Goal: Use online tool/utility: Utilize a website feature to perform a specific function

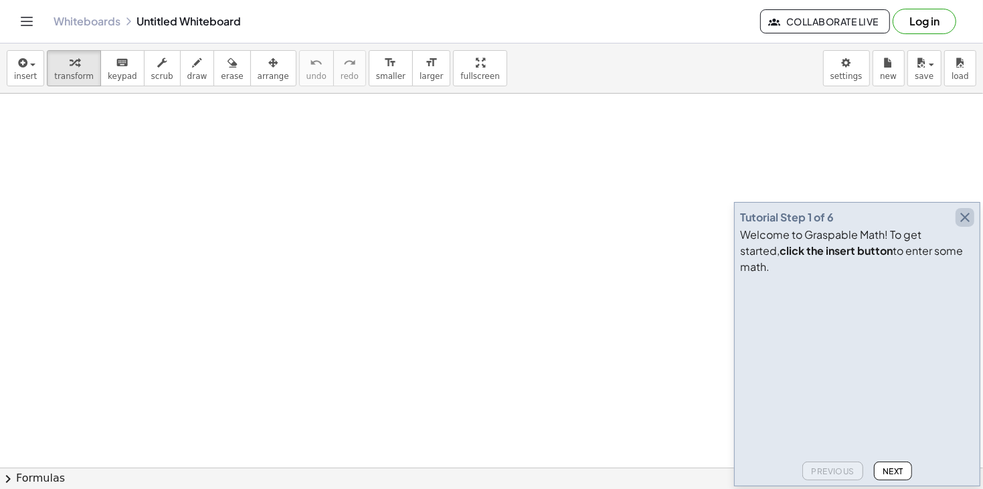
click at [967, 226] on icon "button" at bounding box center [965, 218] width 16 height 16
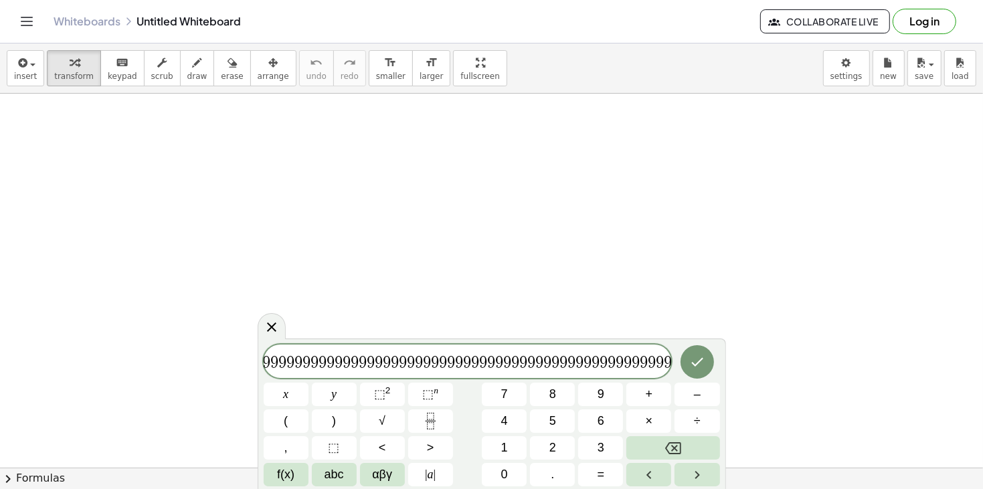
scroll to position [0, 413]
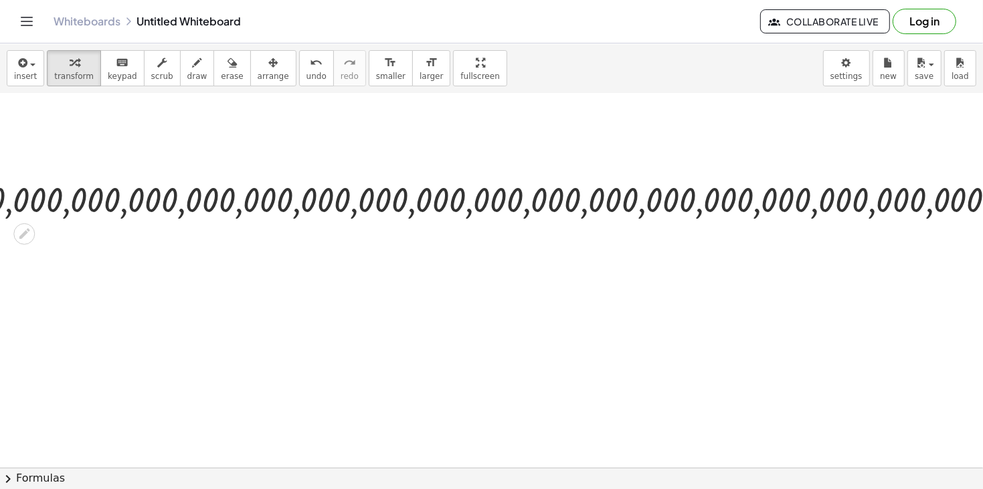
scroll to position [31, 1099]
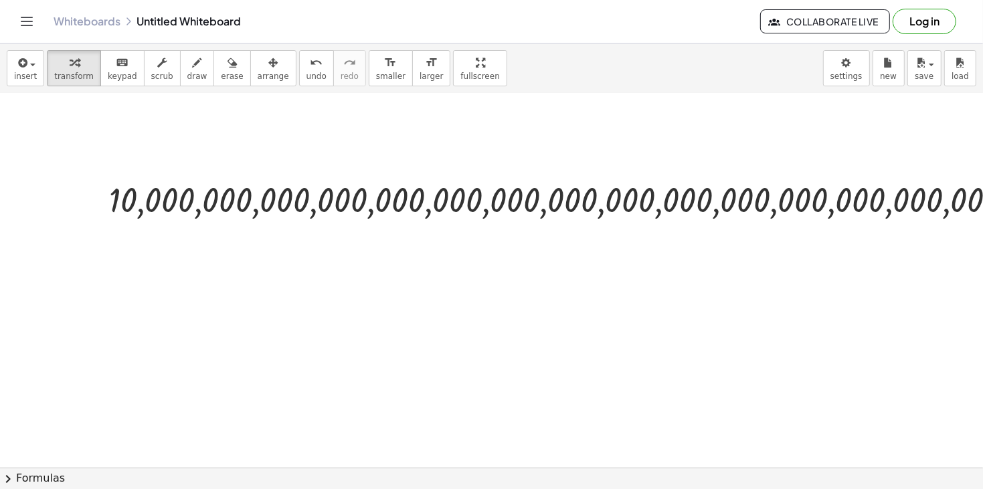
click at [116, 69] on icon "keyboard" at bounding box center [122, 63] width 13 height 16
click at [84, 74] on span "transform" at bounding box center [73, 76] width 39 height 9
click at [187, 76] on span "draw" at bounding box center [197, 76] width 20 height 9
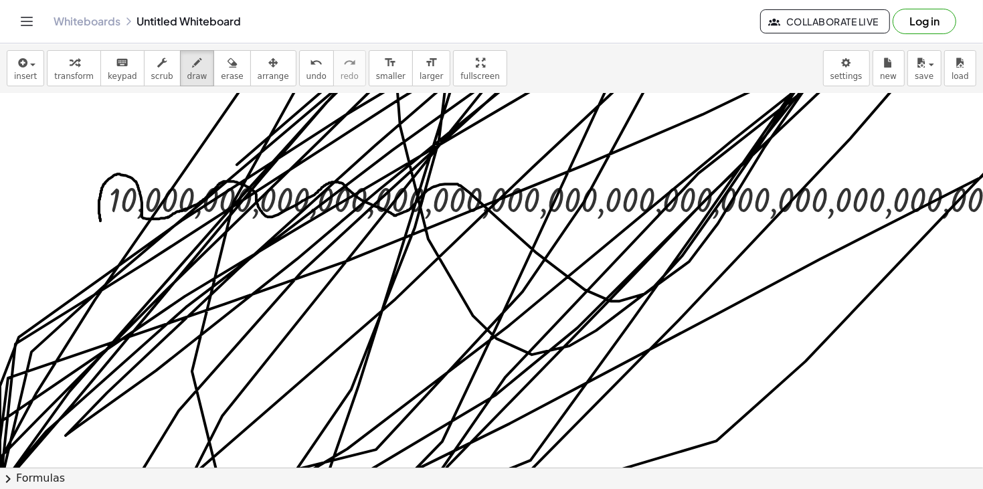
drag, startPoint x: 100, startPoint y: 221, endPoint x: 94, endPoint y: 331, distance: 110.0
click at [299, 70] on button "undo undo" at bounding box center [316, 68] width 35 height 36
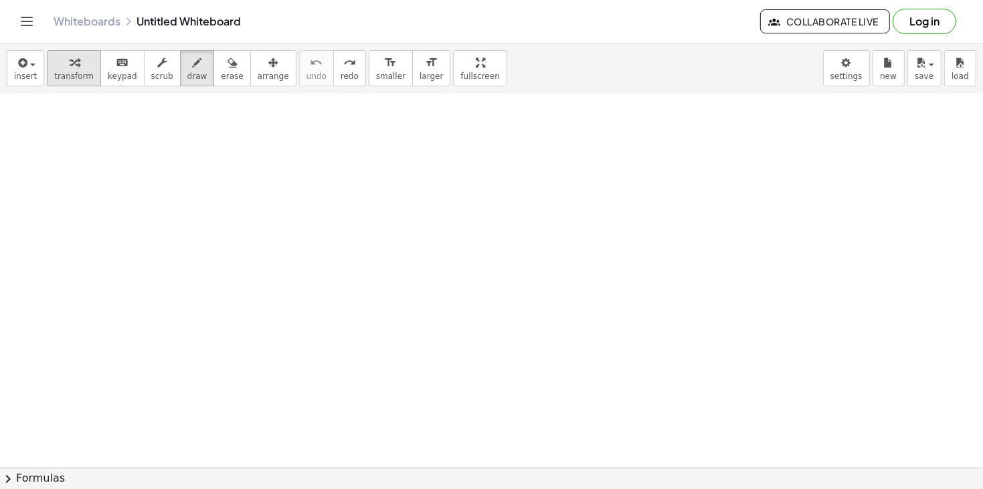
click at [90, 70] on button "transform" at bounding box center [74, 68] width 54 height 36
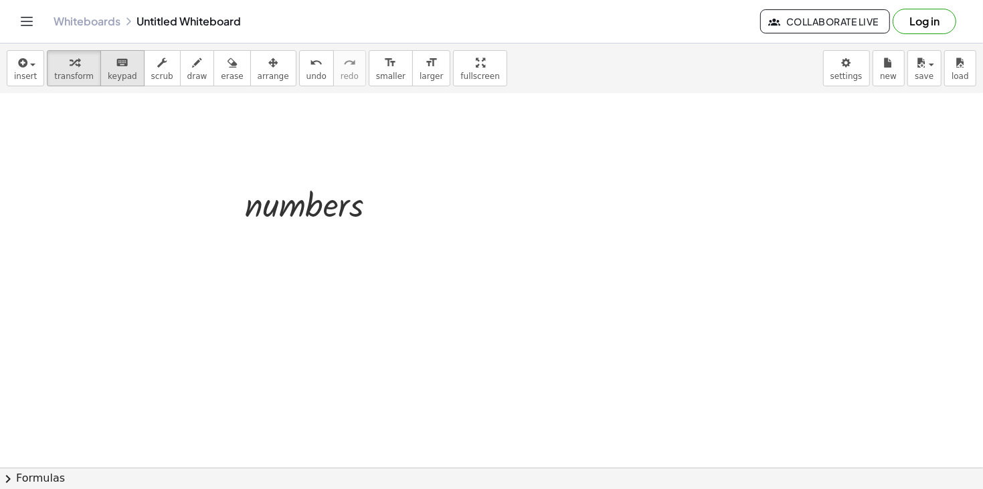
click at [115, 73] on span "keypad" at bounding box center [122, 76] width 29 height 9
click at [88, 69] on button "transform" at bounding box center [74, 68] width 54 height 36
click at [279, 199] on div at bounding box center [315, 204] width 155 height 46
click at [304, 240] on icon at bounding box center [304, 238] width 11 height 11
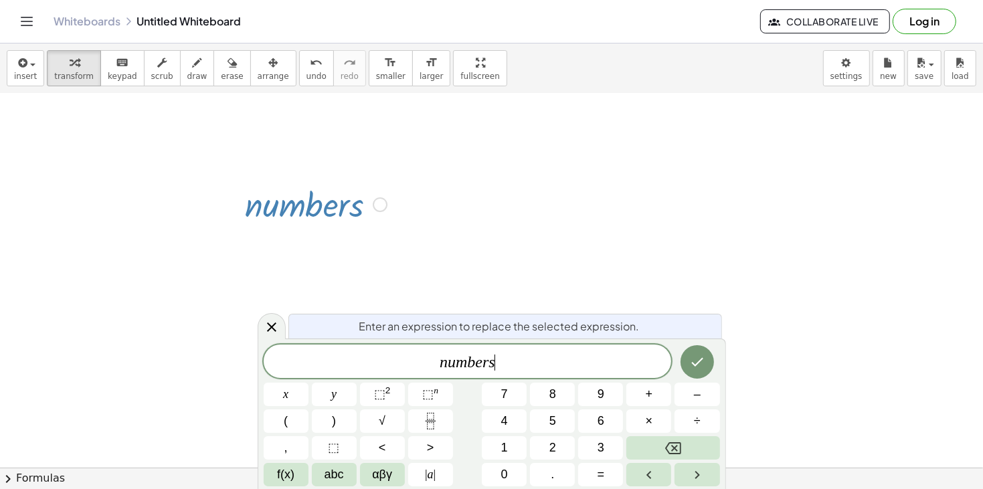
click at [517, 366] on span "n u m b e r s ​" at bounding box center [468, 362] width 408 height 19
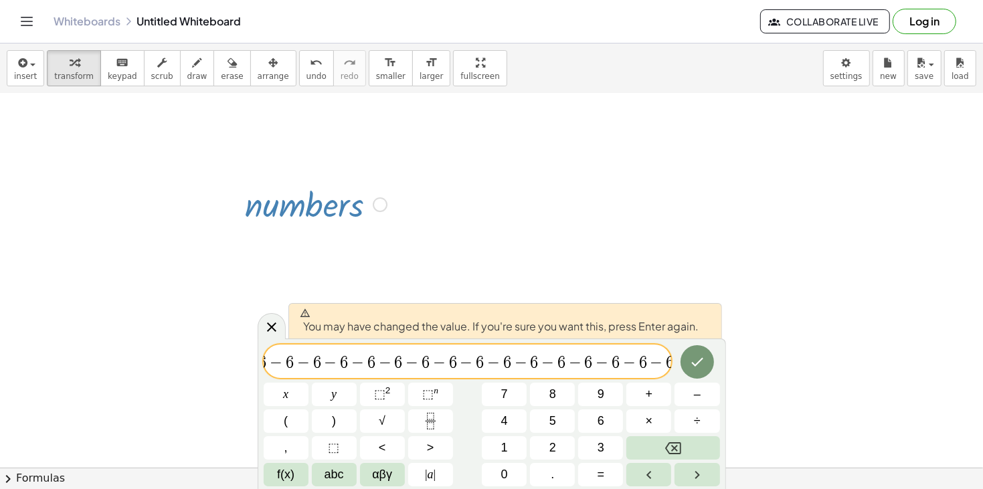
click at [309, 383] on div at bounding box center [286, 394] width 45 height 23
click at [691, 359] on icon "Done" at bounding box center [698, 362] width 16 height 16
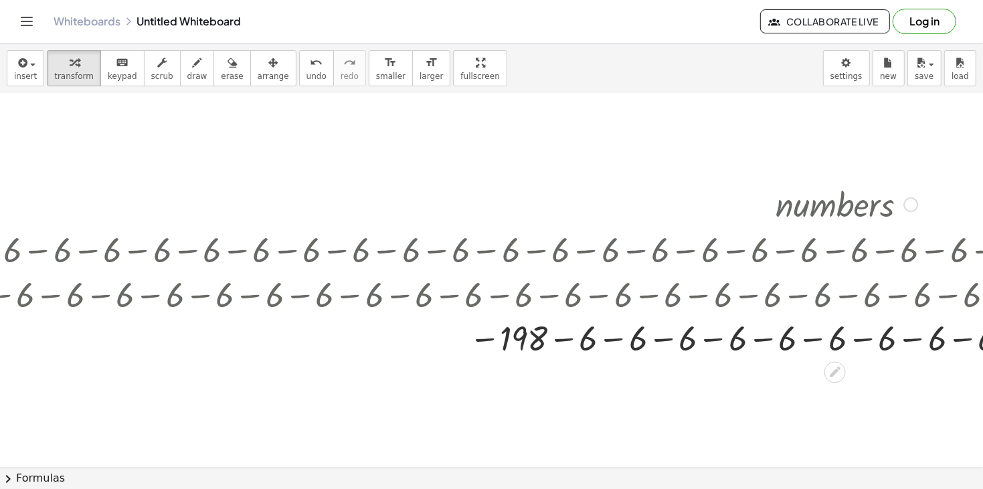
scroll to position [31, 424]
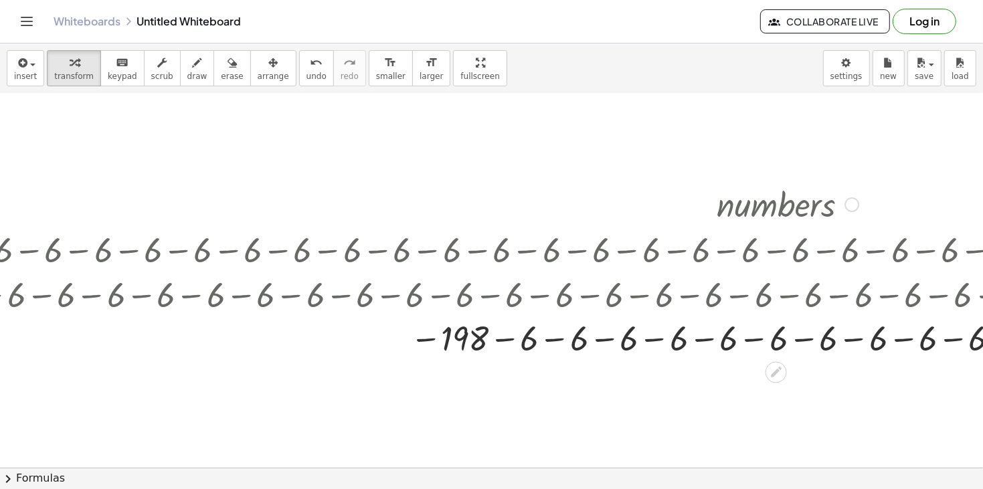
click at [730, 342] on div at bounding box center [788, 339] width 2399 height 44
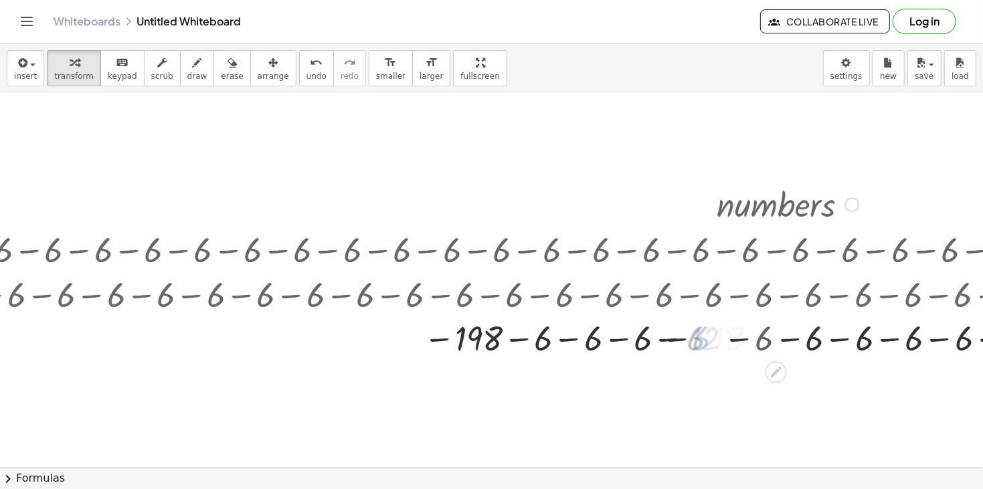
click at [730, 342] on div at bounding box center [788, 339] width 2399 height 44
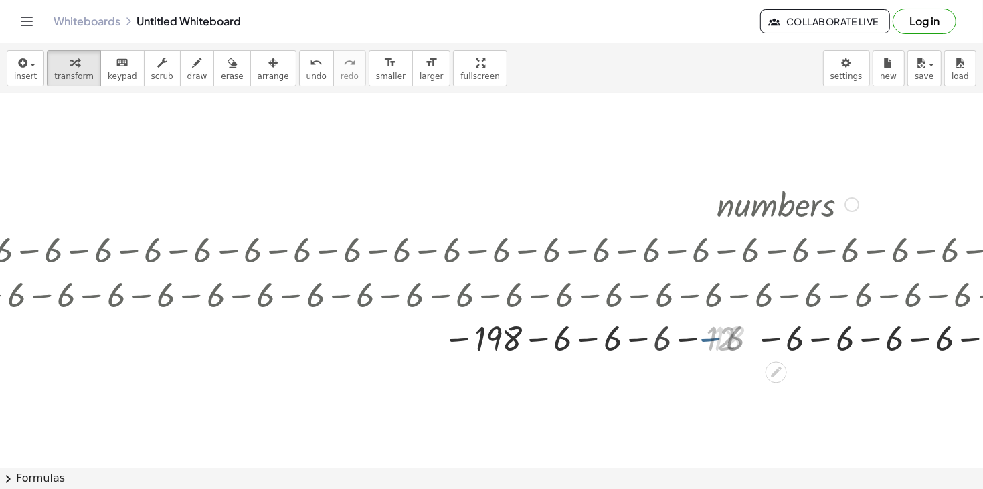
click at [730, 342] on div at bounding box center [788, 339] width 2399 height 44
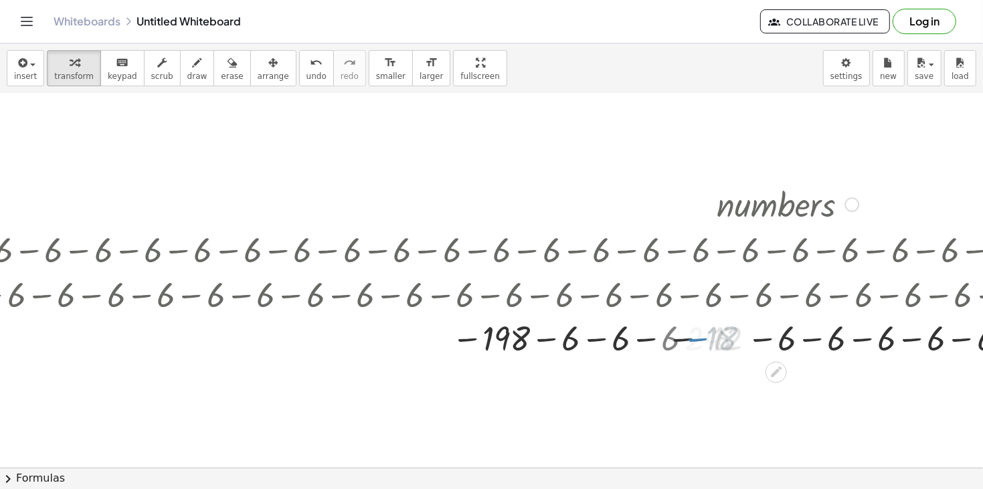
click at [730, 342] on div at bounding box center [788, 339] width 2399 height 44
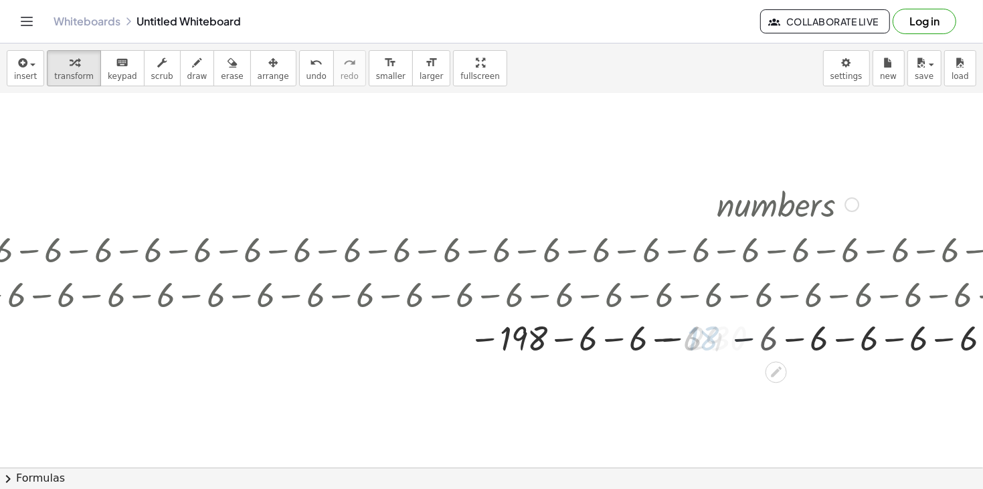
click at [730, 342] on div at bounding box center [788, 339] width 2399 height 44
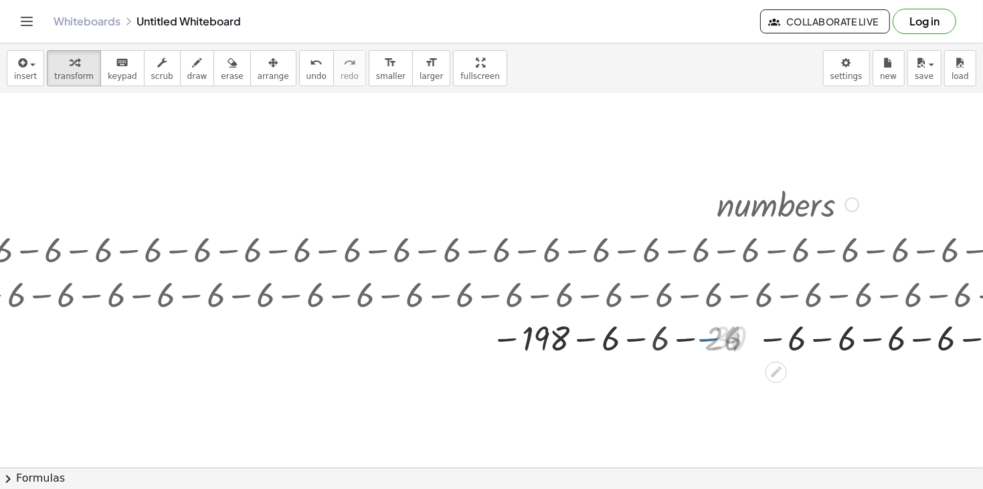
click at [730, 342] on div at bounding box center [788, 339] width 2399 height 44
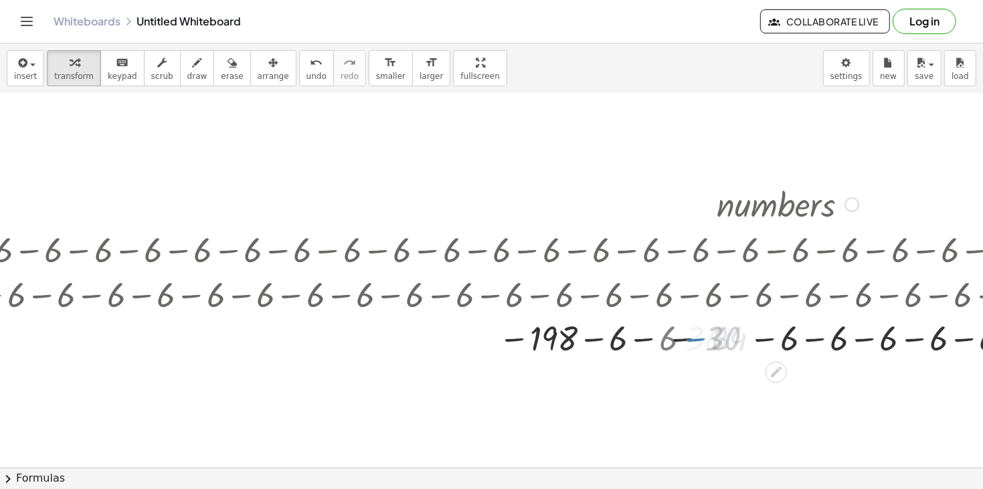
click at [730, 342] on div at bounding box center [788, 339] width 2399 height 44
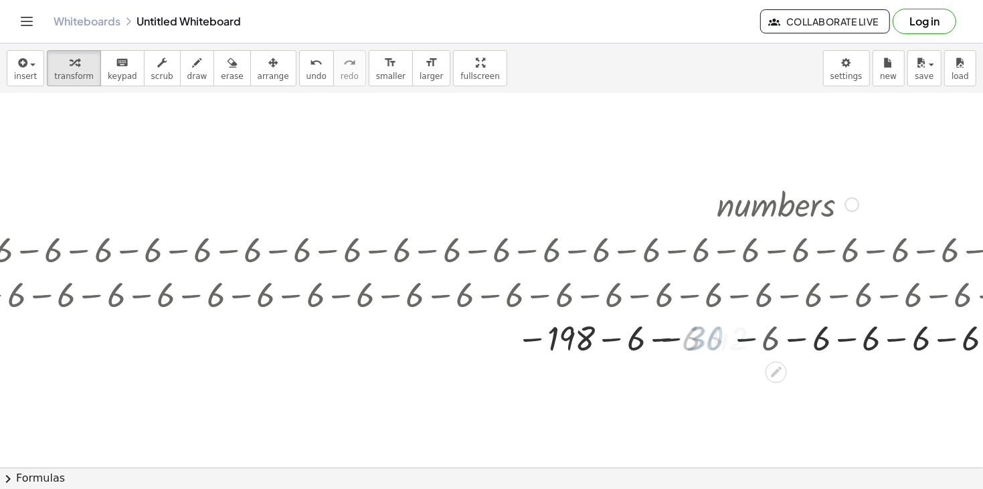
click at [730, 342] on div at bounding box center [788, 339] width 2399 height 44
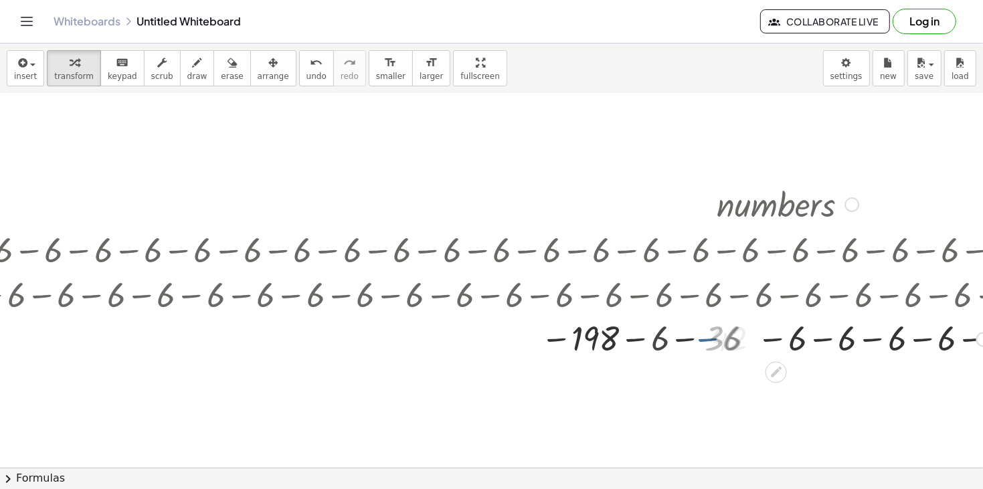
click at [730, 342] on div at bounding box center [788, 339] width 2399 height 44
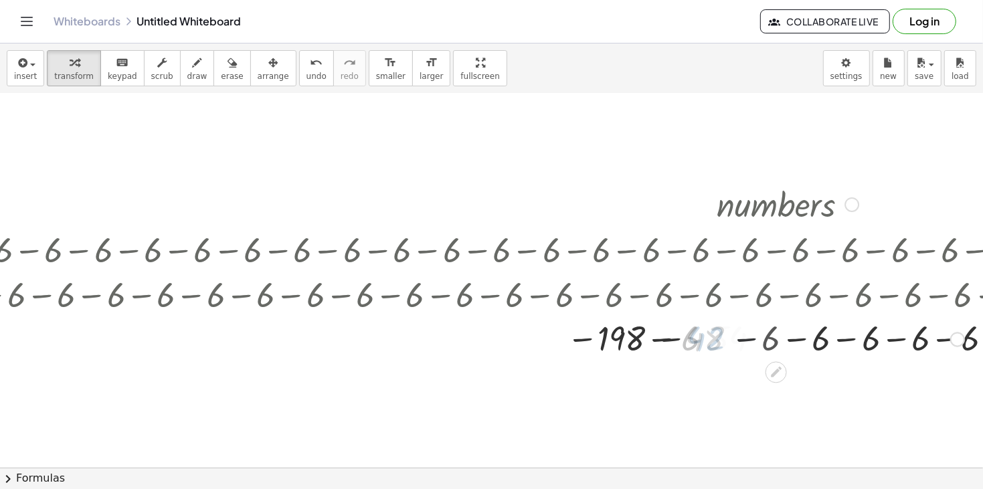
click at [730, 342] on div at bounding box center [788, 339] width 2399 height 44
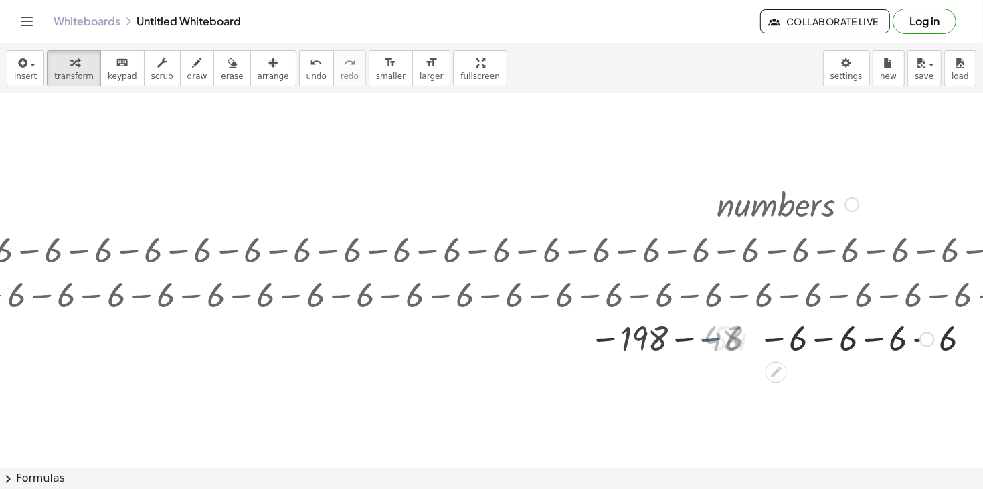
click at [730, 342] on div at bounding box center [788, 339] width 2399 height 44
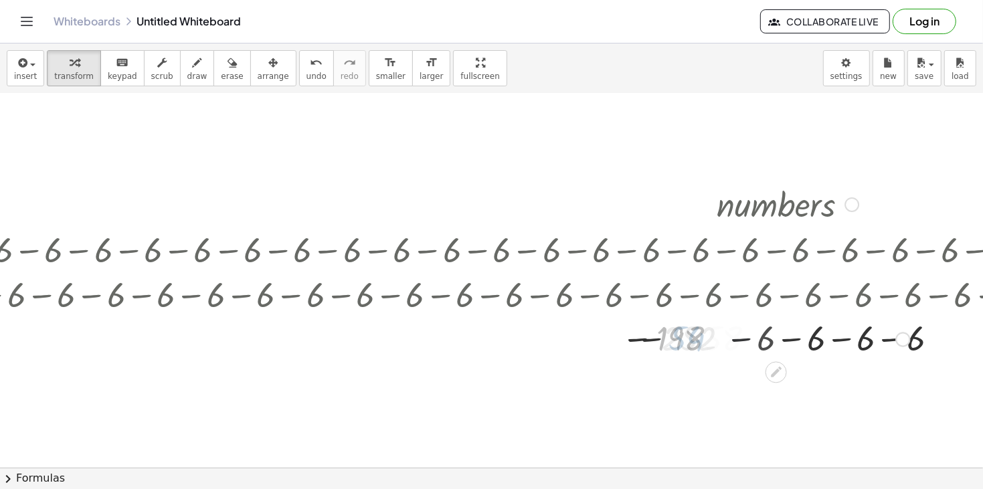
click at [730, 342] on div at bounding box center [788, 339] width 2399 height 44
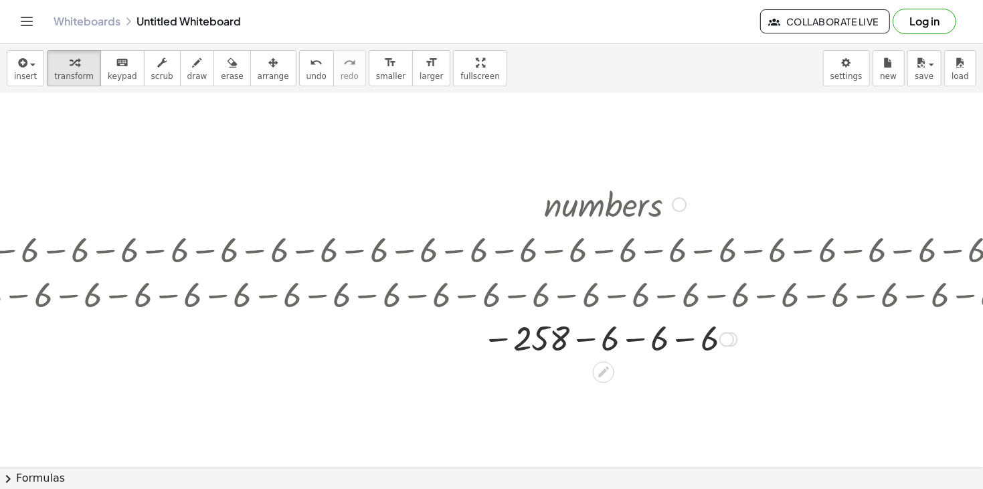
scroll to position [31, 617]
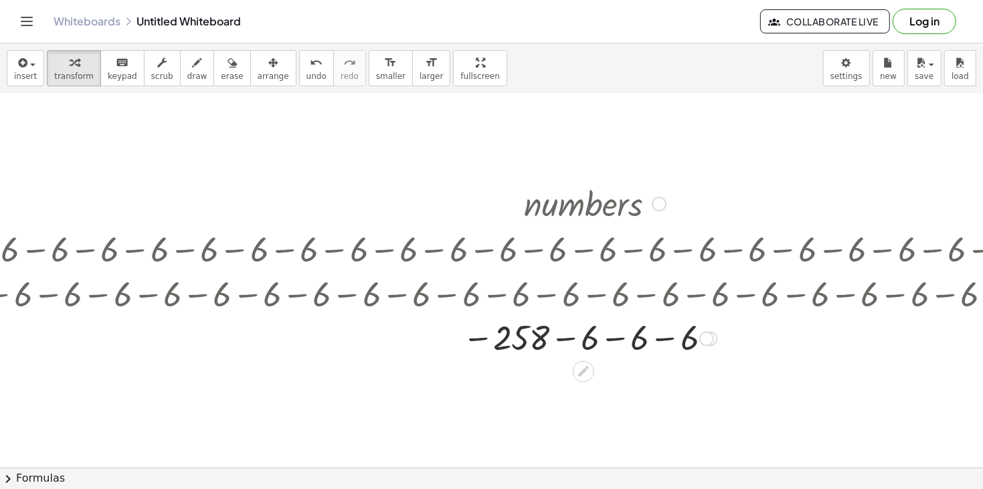
click at [603, 339] on div at bounding box center [595, 338] width 2399 height 44
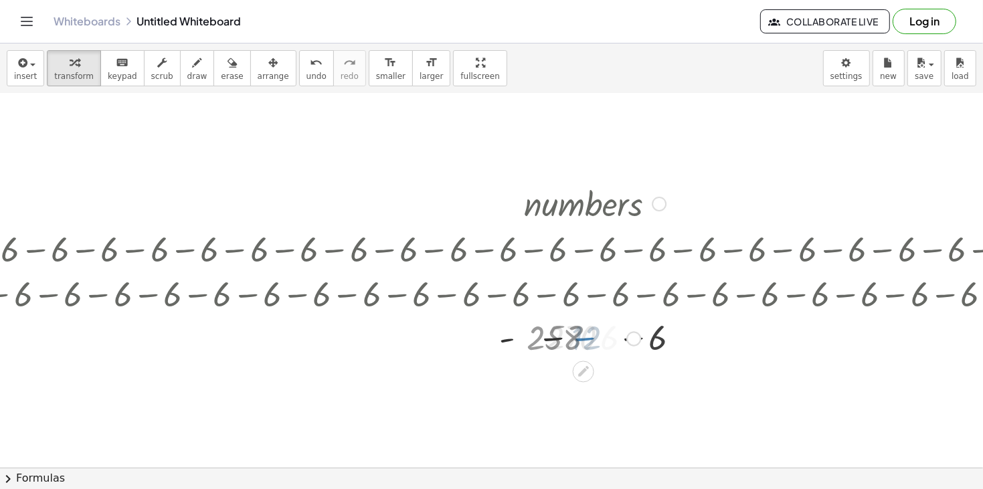
click at [603, 339] on div at bounding box center [595, 338] width 2399 height 44
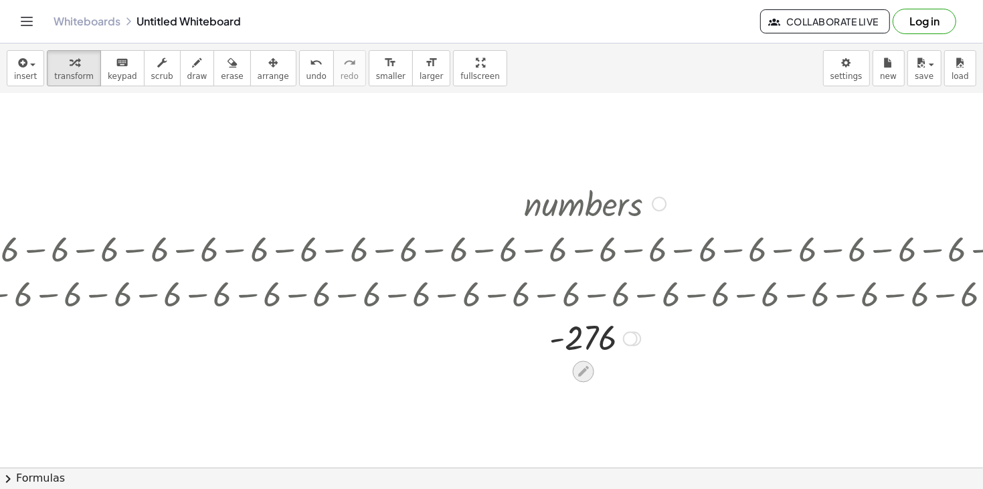
click at [582, 372] on icon at bounding box center [583, 371] width 11 height 11
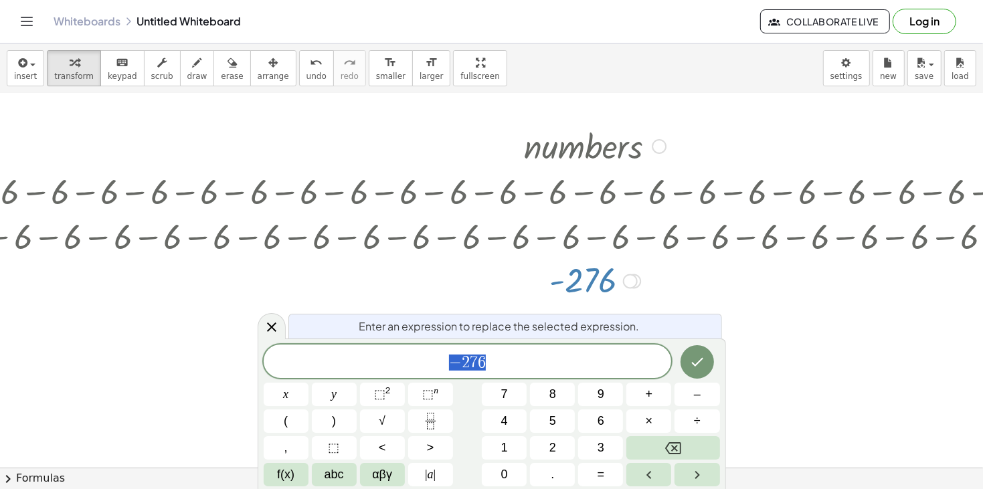
scroll to position [89, 617]
click at [271, 327] on icon at bounding box center [271, 327] width 9 height 9
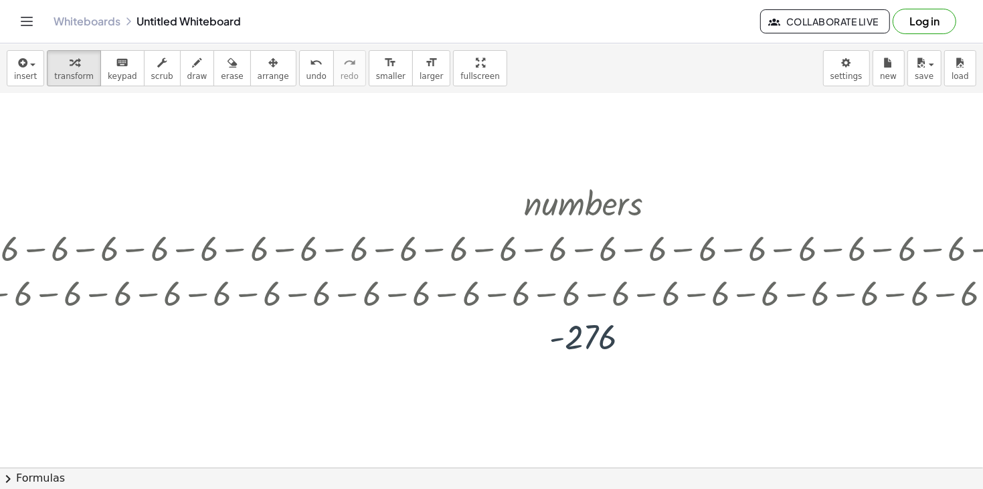
scroll to position [31, 617]
click at [310, 66] on icon "undo" at bounding box center [316, 63] width 13 height 16
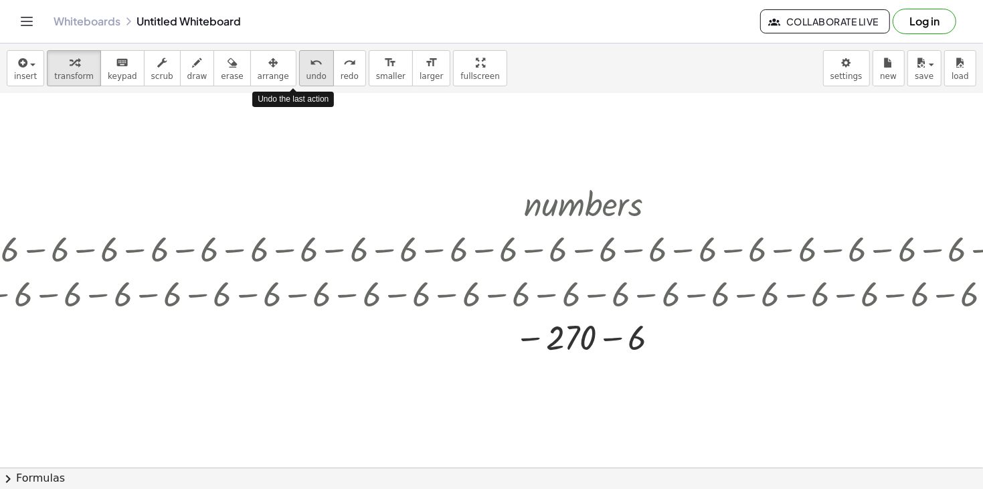
click at [310, 66] on icon "undo" at bounding box center [316, 63] width 13 height 16
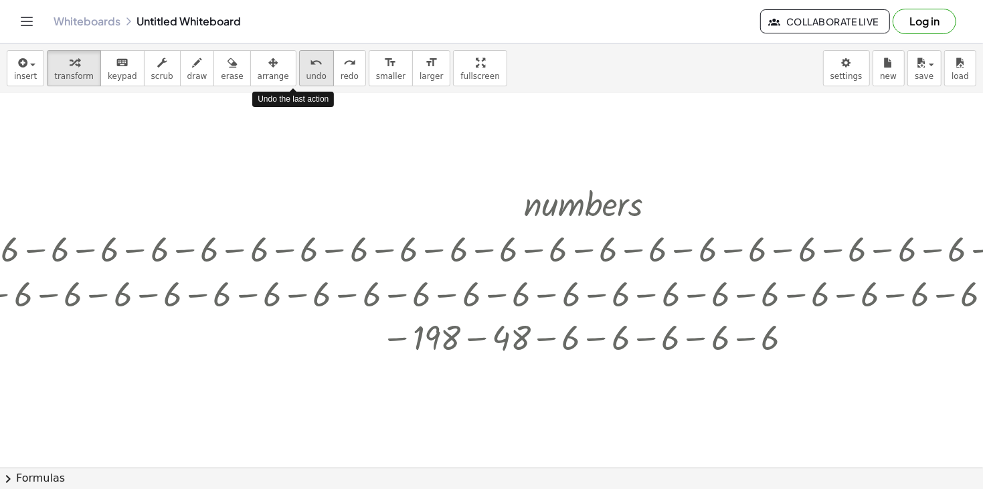
click at [310, 66] on icon "undo" at bounding box center [316, 63] width 13 height 16
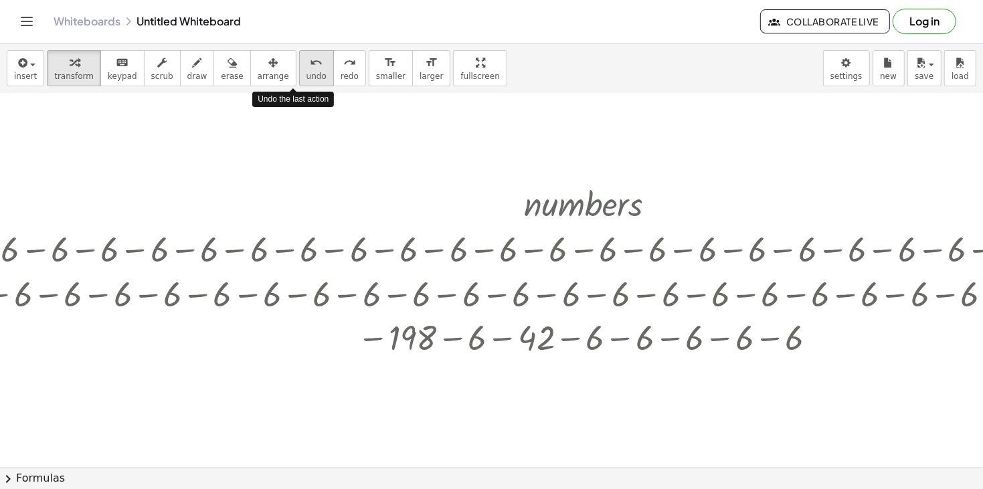
click at [310, 66] on icon "undo" at bounding box center [316, 63] width 13 height 16
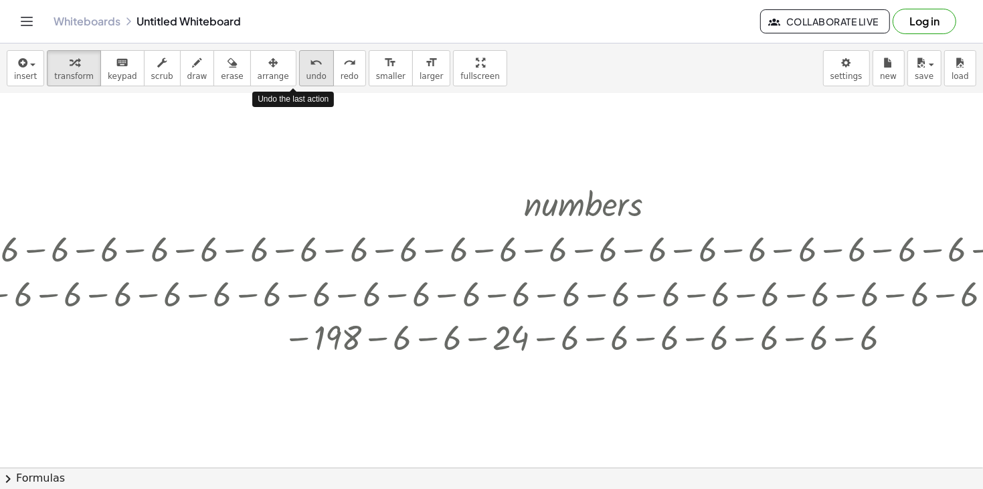
click at [310, 66] on icon "undo" at bounding box center [316, 63] width 13 height 16
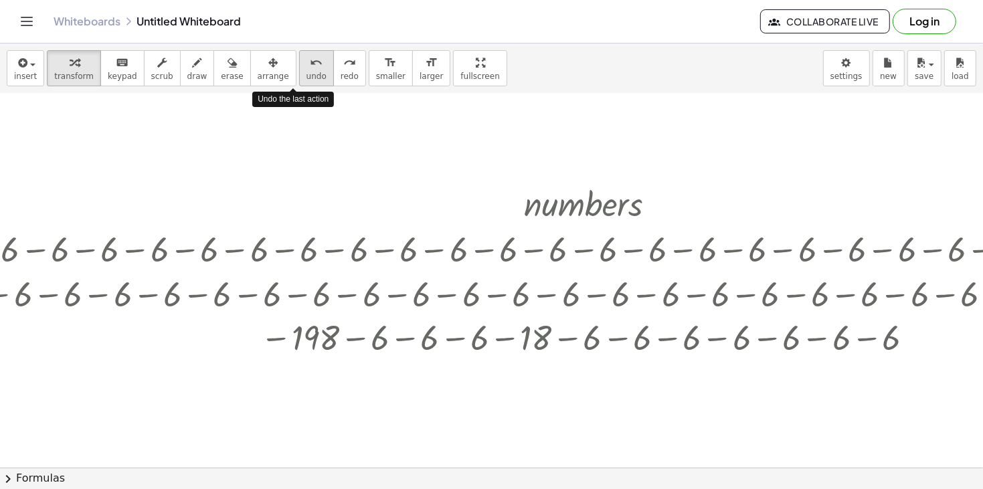
click at [310, 66] on icon "undo" at bounding box center [316, 63] width 13 height 16
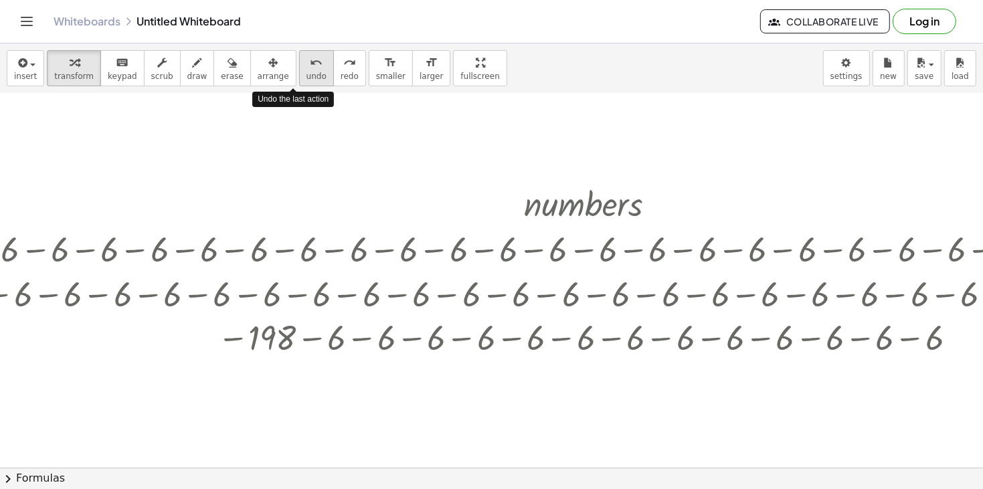
click at [310, 66] on icon "undo" at bounding box center [316, 63] width 13 height 16
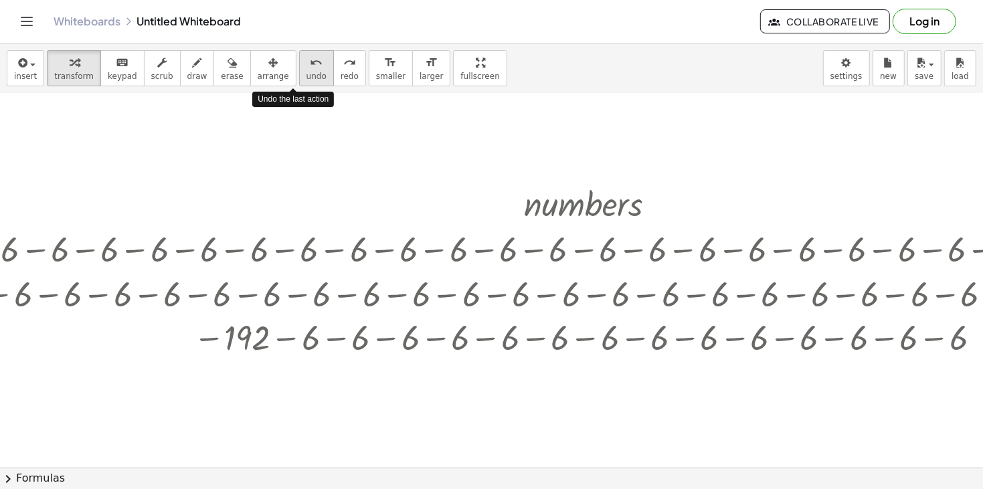
click at [310, 66] on icon "undo" at bounding box center [316, 63] width 13 height 16
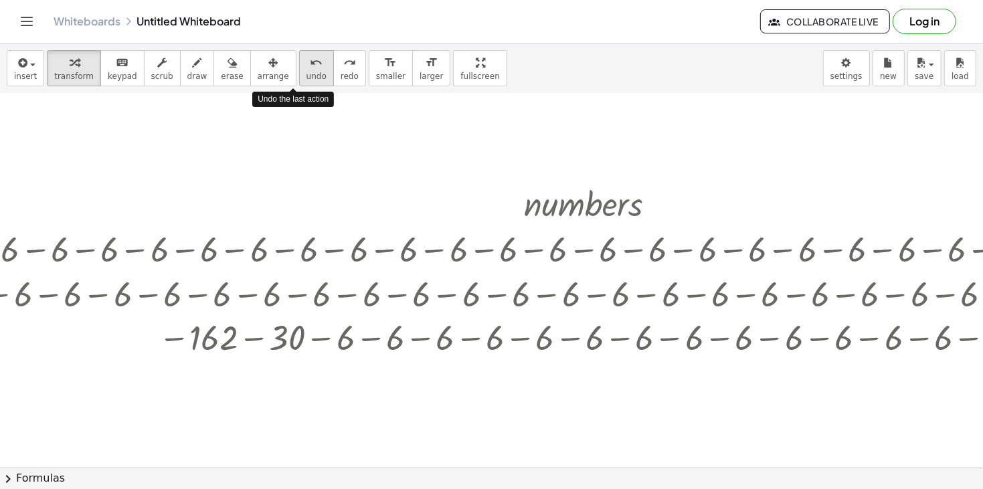
click at [310, 66] on icon "undo" at bounding box center [316, 63] width 13 height 16
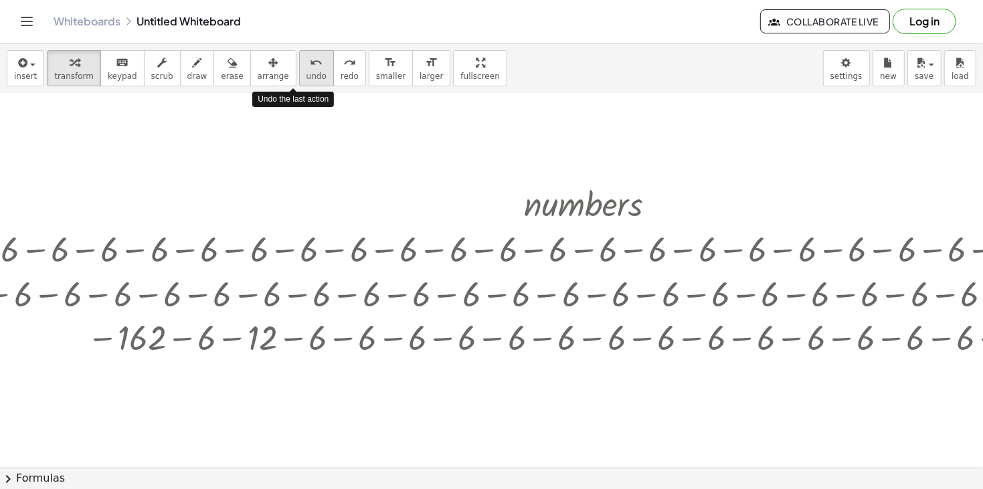
click at [310, 66] on icon "undo" at bounding box center [316, 63] width 13 height 16
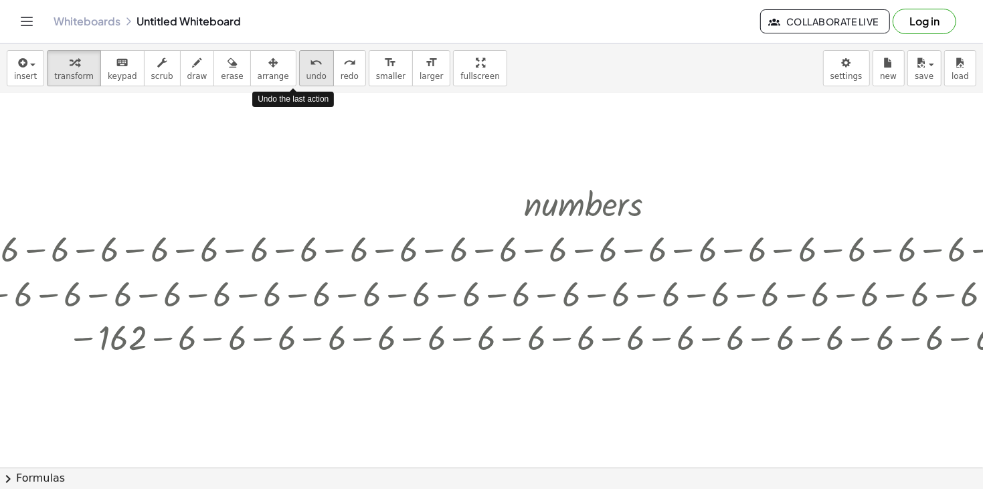
click at [310, 66] on icon "undo" at bounding box center [316, 63] width 13 height 16
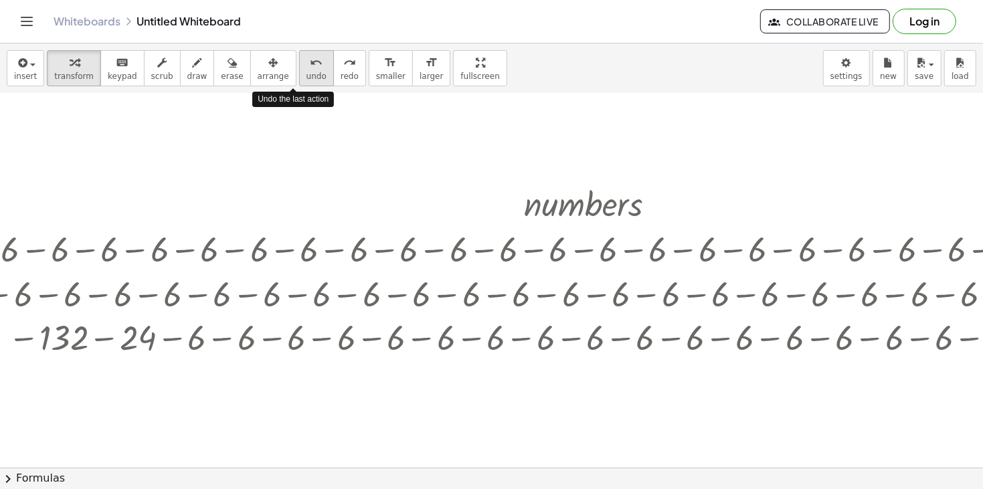
click at [310, 66] on icon "undo" at bounding box center [316, 63] width 13 height 16
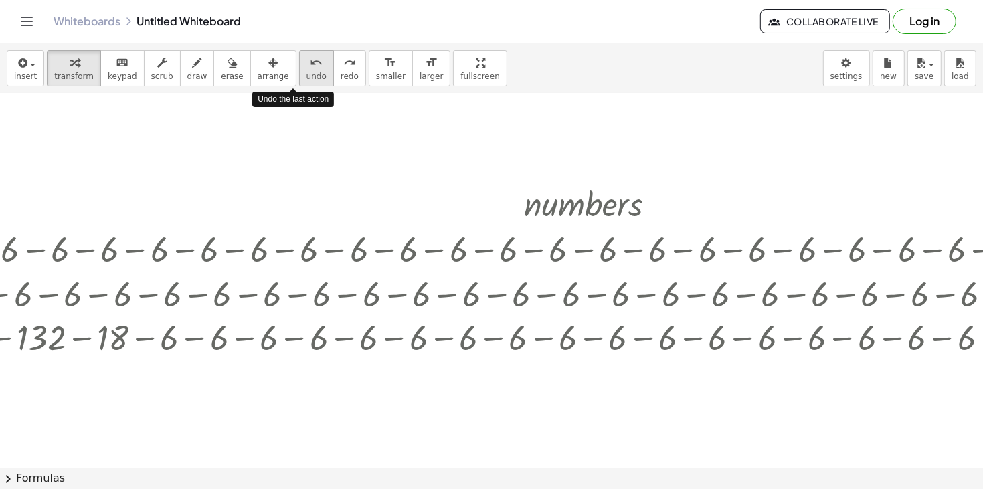
click at [310, 66] on icon "undo" at bounding box center [316, 63] width 13 height 16
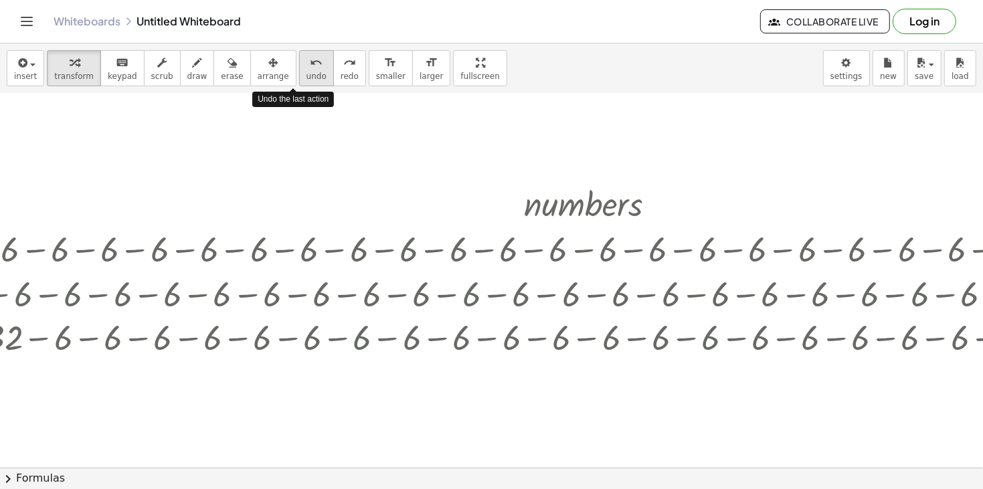
click at [310, 66] on icon "undo" at bounding box center [316, 63] width 13 height 16
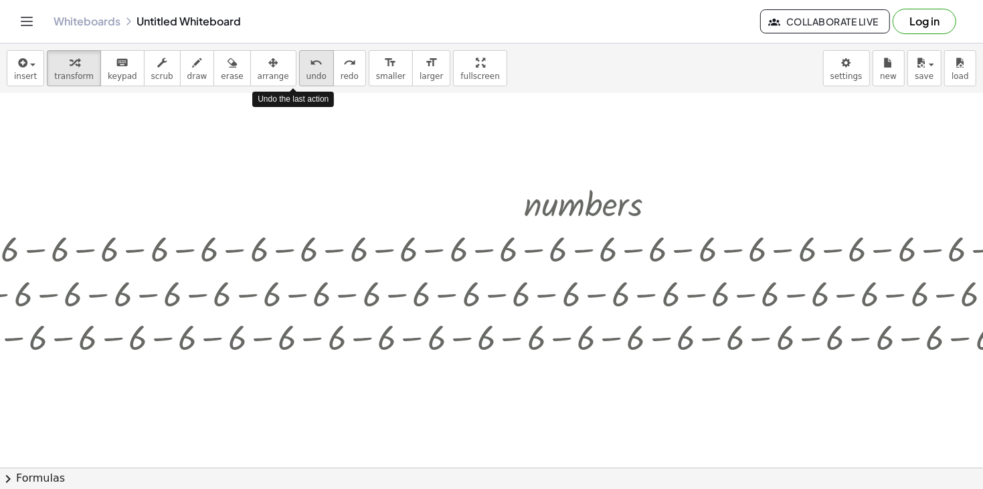
click at [310, 66] on icon "undo" at bounding box center [316, 63] width 13 height 16
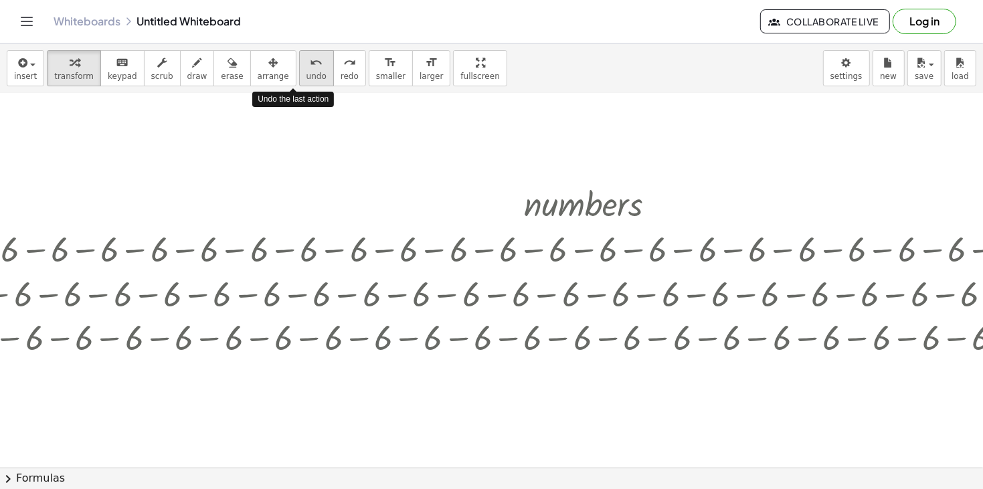
click at [310, 66] on icon "undo" at bounding box center [316, 63] width 13 height 16
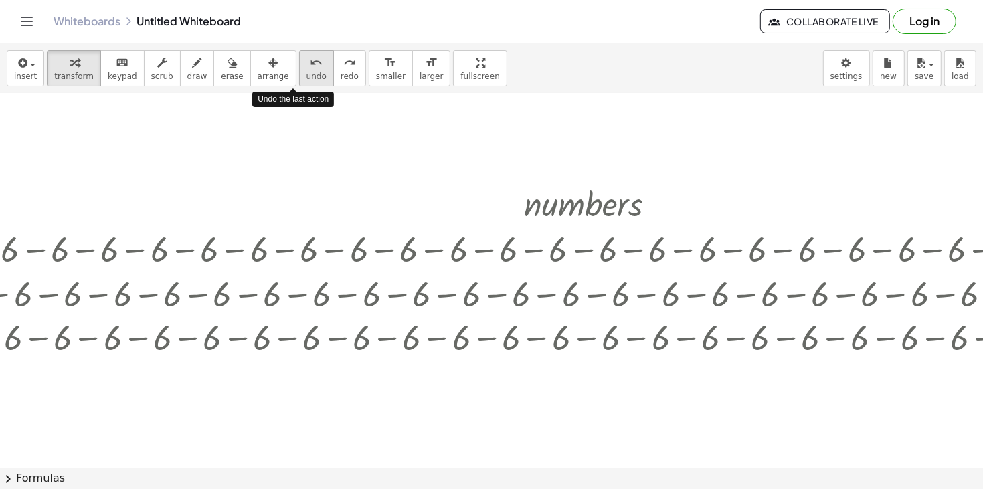
click at [310, 66] on icon "undo" at bounding box center [316, 63] width 13 height 16
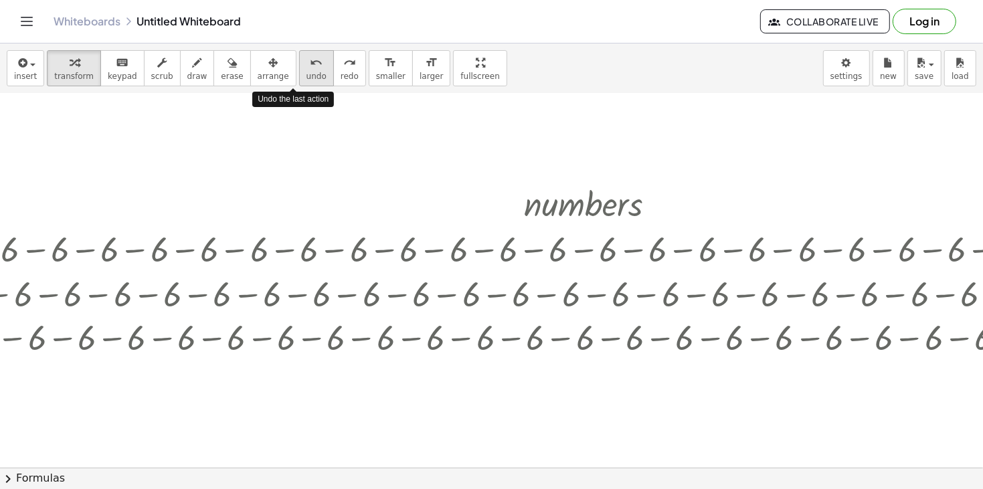
click at [310, 66] on icon "undo" at bounding box center [316, 63] width 13 height 16
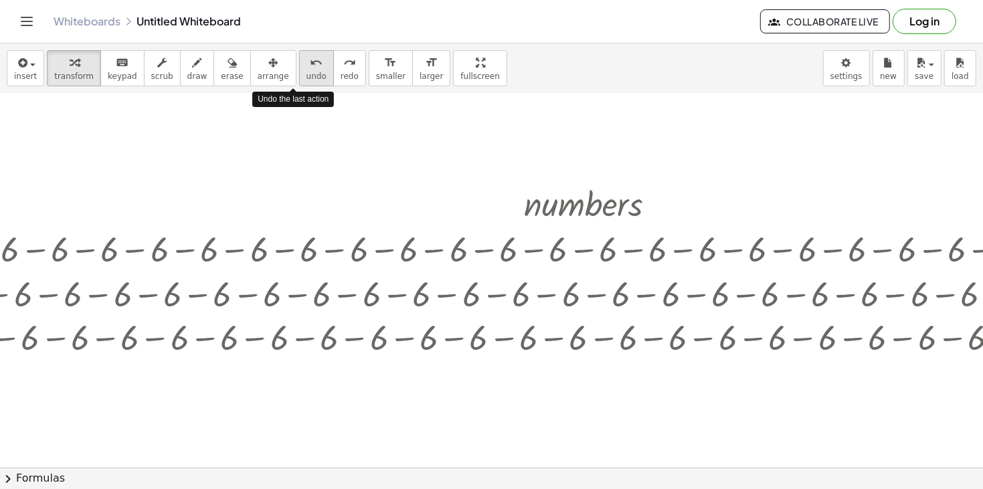
click at [310, 66] on icon "undo" at bounding box center [316, 63] width 13 height 16
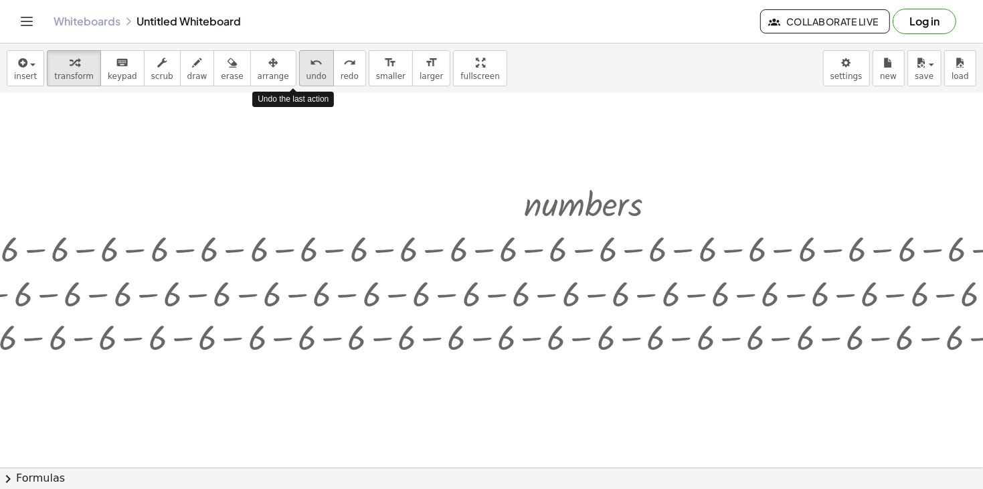
click at [310, 66] on icon "undo" at bounding box center [316, 63] width 13 height 16
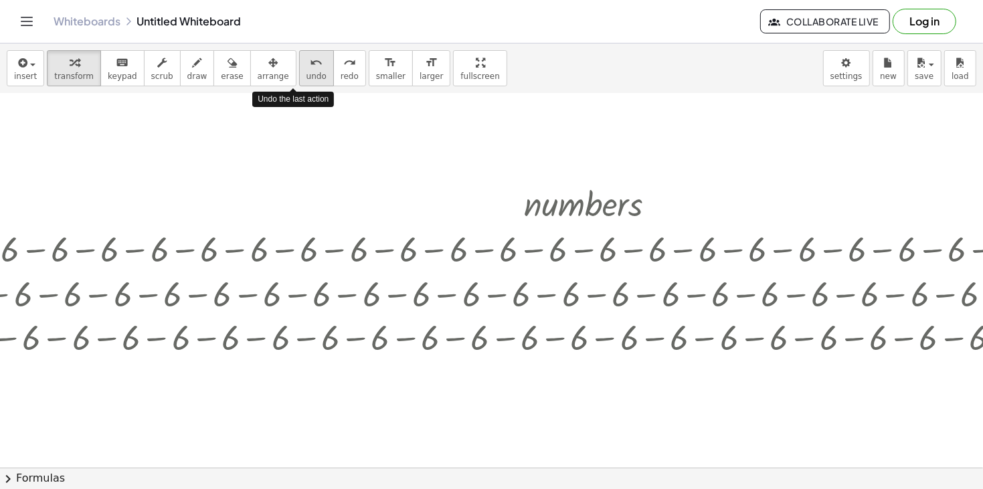
click at [310, 66] on icon "undo" at bounding box center [316, 63] width 13 height 16
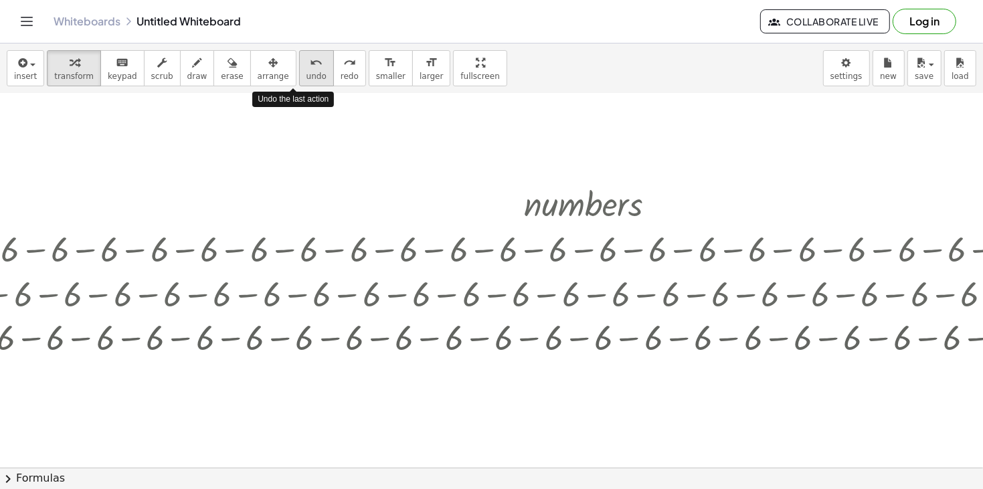
click at [310, 66] on icon "undo" at bounding box center [316, 63] width 13 height 16
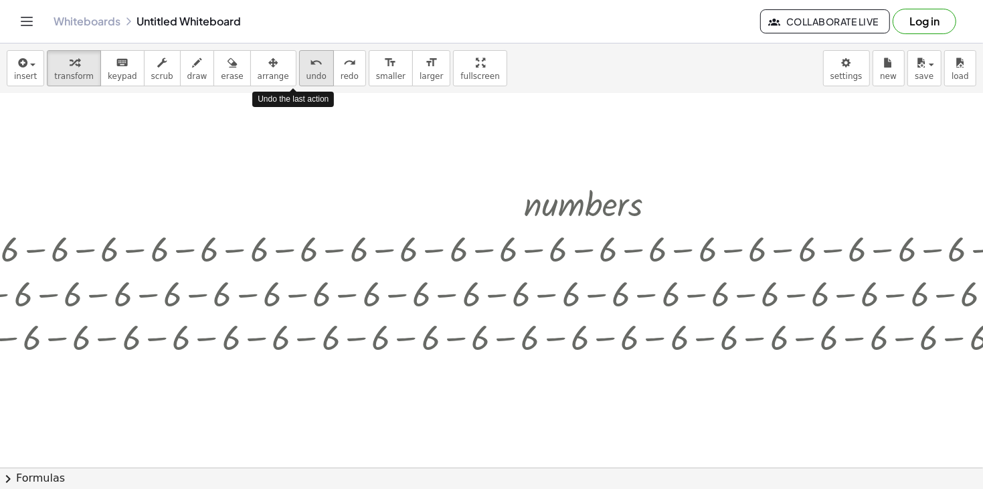
click at [310, 66] on icon "undo" at bounding box center [316, 63] width 13 height 16
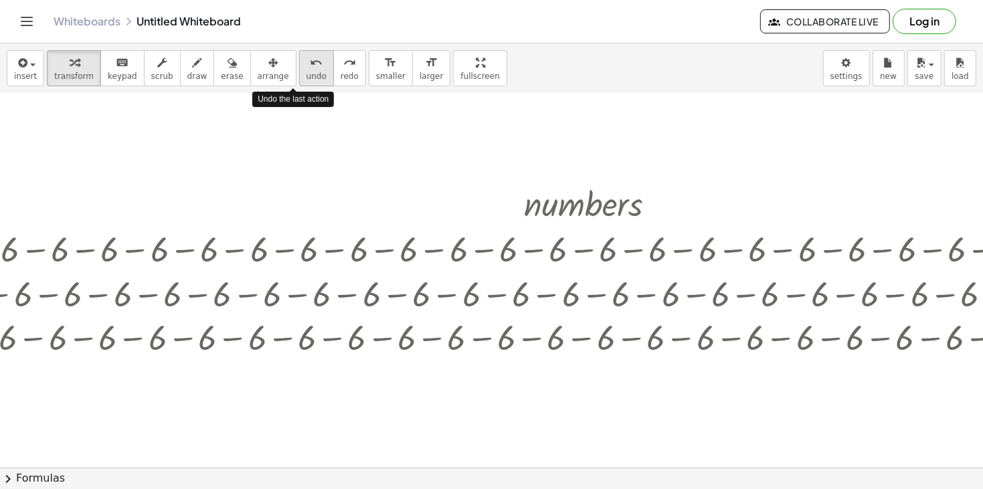
click at [310, 66] on icon "undo" at bounding box center [316, 63] width 13 height 16
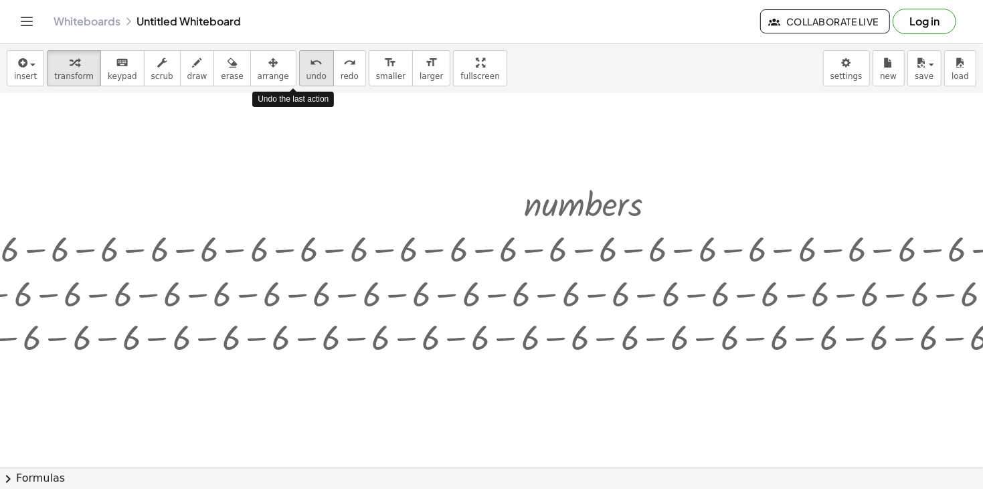
click at [310, 66] on icon "undo" at bounding box center [316, 63] width 13 height 16
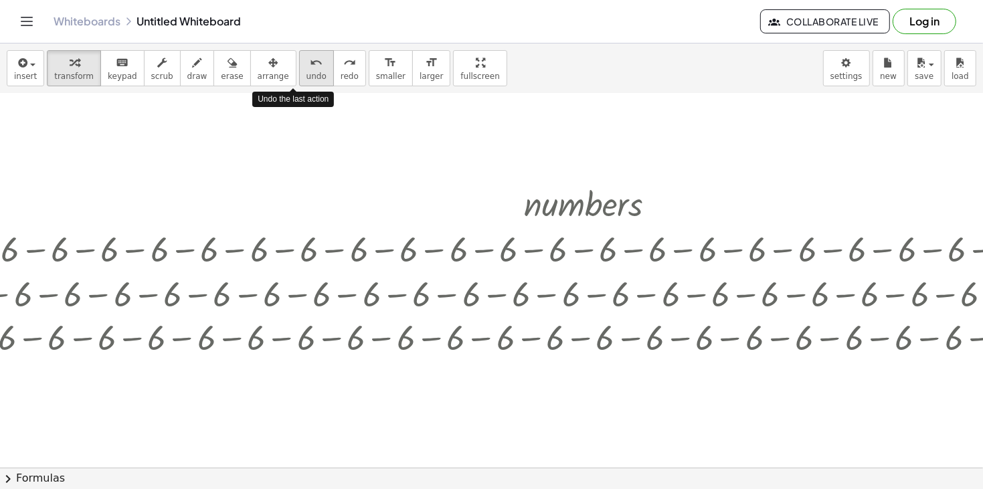
click at [310, 66] on icon "undo" at bounding box center [316, 63] width 13 height 16
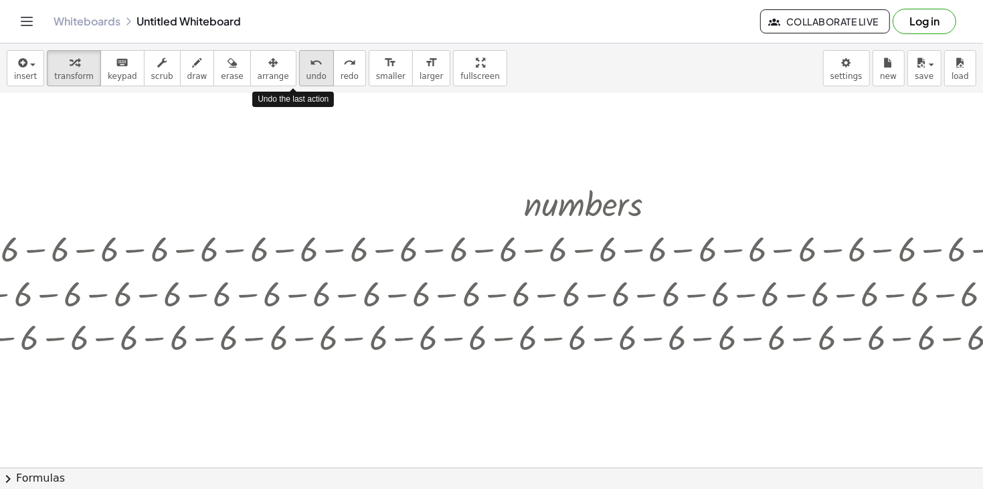
click at [310, 66] on icon "undo" at bounding box center [316, 63] width 13 height 16
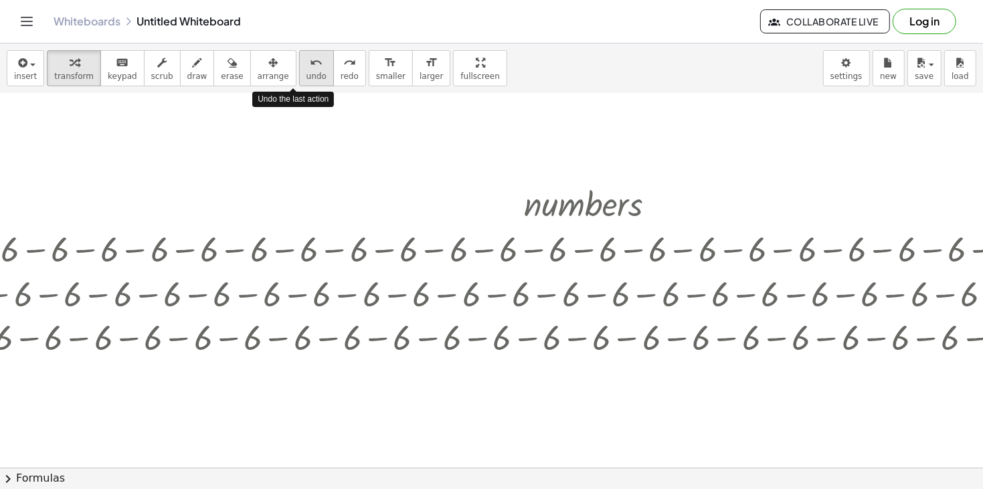
click at [310, 66] on icon "undo" at bounding box center [316, 63] width 13 height 16
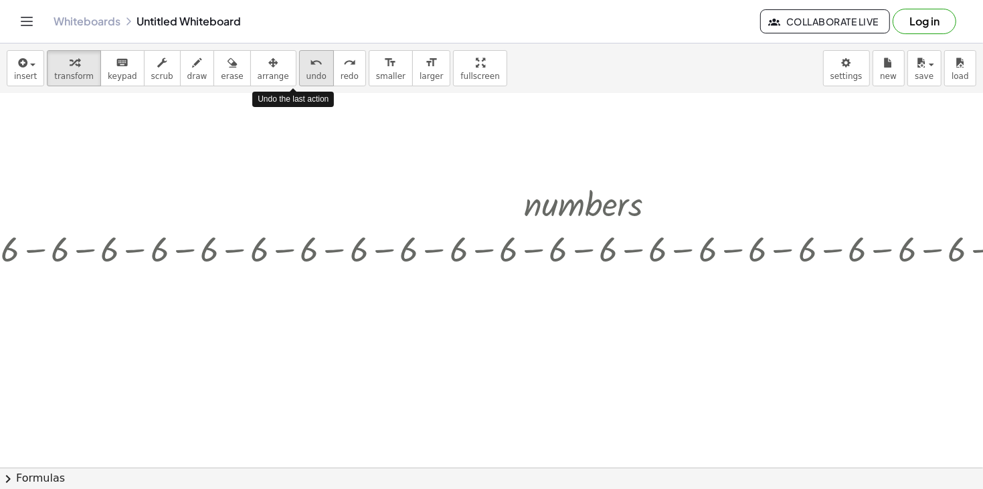
click at [310, 66] on icon "undo" at bounding box center [316, 63] width 13 height 16
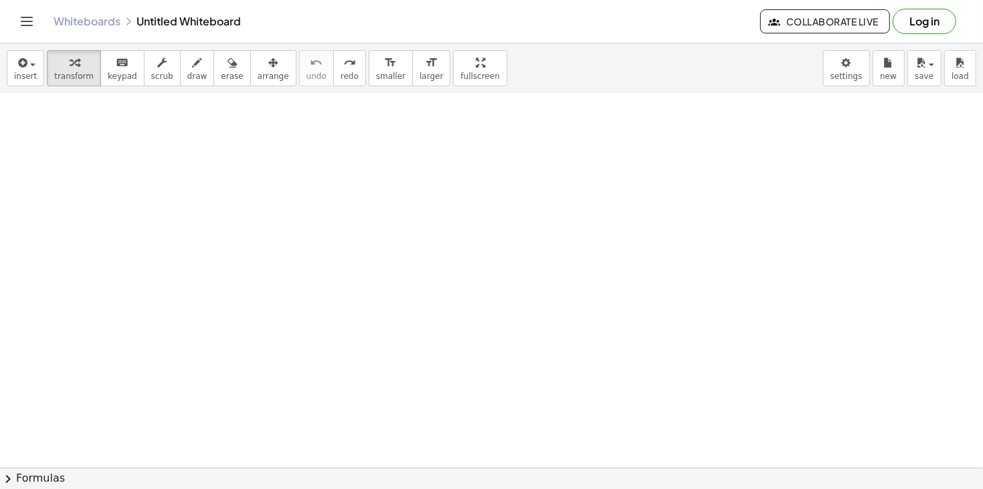
click at [210, 177] on div at bounding box center [592, 480] width 2419 height 836
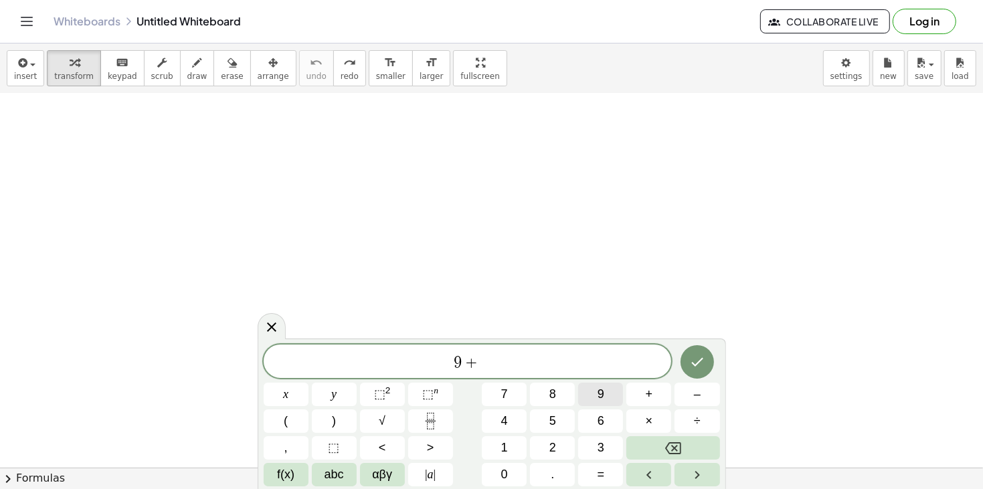
click at [593, 389] on button "9" at bounding box center [600, 394] width 45 height 23
click at [633, 394] on button "+" at bounding box center [649, 394] width 45 height 23
click at [610, 391] on button "9" at bounding box center [600, 394] width 45 height 23
click at [642, 394] on button "+" at bounding box center [649, 394] width 45 height 23
click at [613, 392] on button "9" at bounding box center [600, 394] width 45 height 23
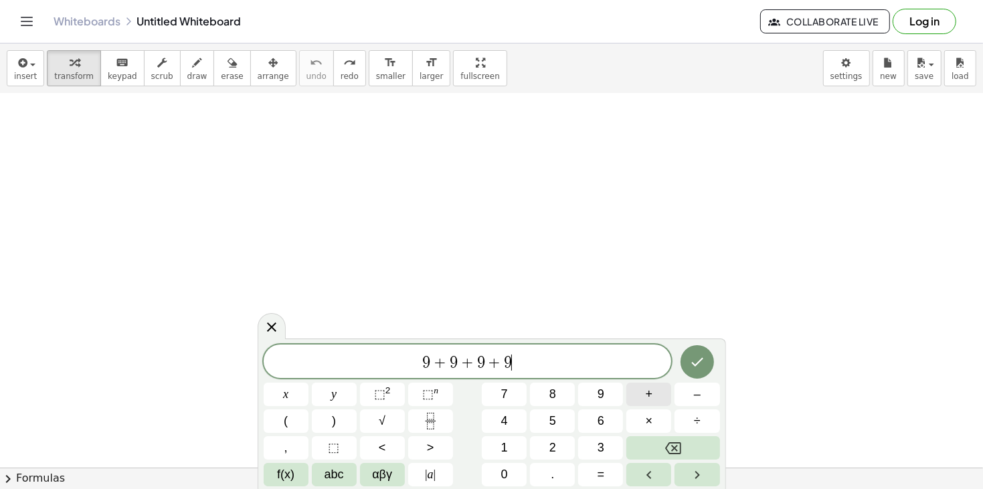
click at [651, 391] on span "+" at bounding box center [649, 395] width 7 height 18
click at [613, 388] on button "9" at bounding box center [600, 394] width 45 height 23
click at [663, 396] on button "+" at bounding box center [649, 394] width 45 height 23
click at [619, 395] on button "9" at bounding box center [600, 394] width 45 height 23
click at [640, 396] on button "+" at bounding box center [649, 394] width 45 height 23
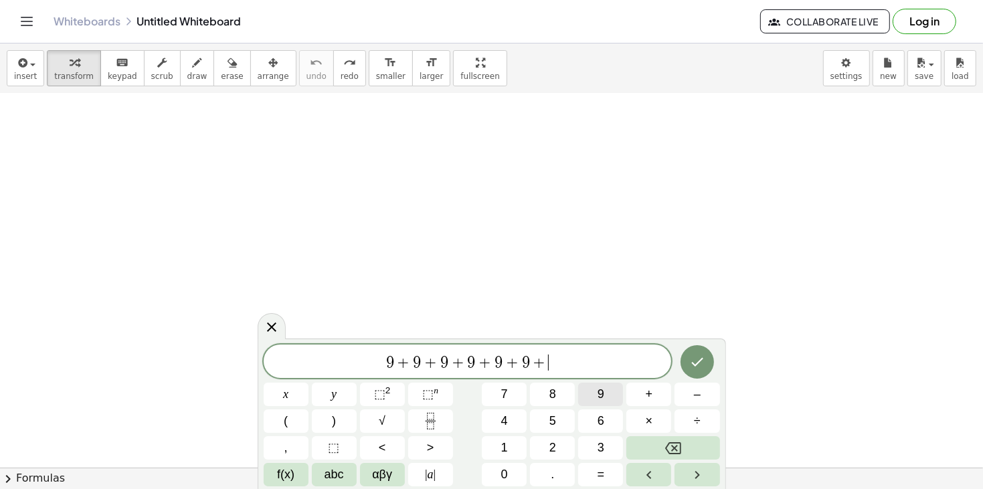
click at [619, 396] on button "9" at bounding box center [600, 394] width 45 height 23
click at [645, 396] on button "+" at bounding box center [649, 394] width 45 height 23
click at [639, 396] on button "+" at bounding box center [649, 394] width 45 height 23
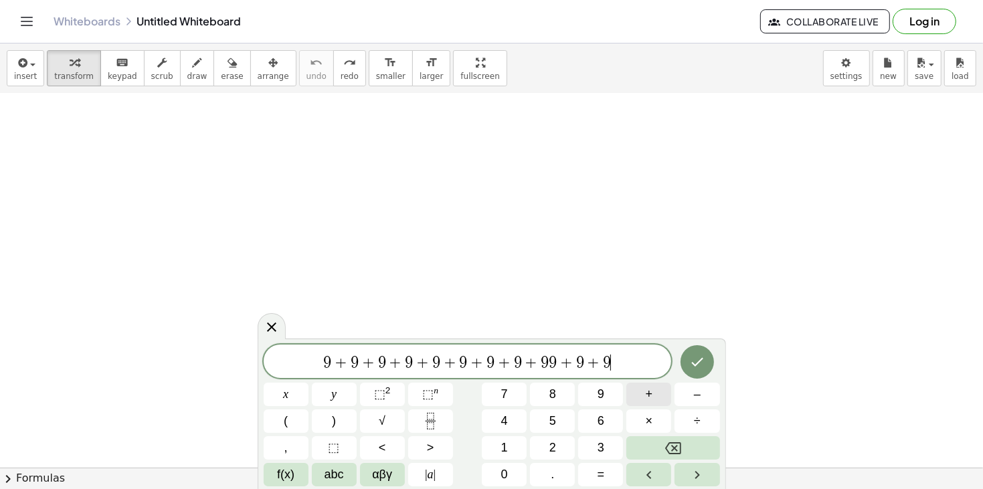
click at [639, 396] on button "+" at bounding box center [649, 394] width 45 height 23
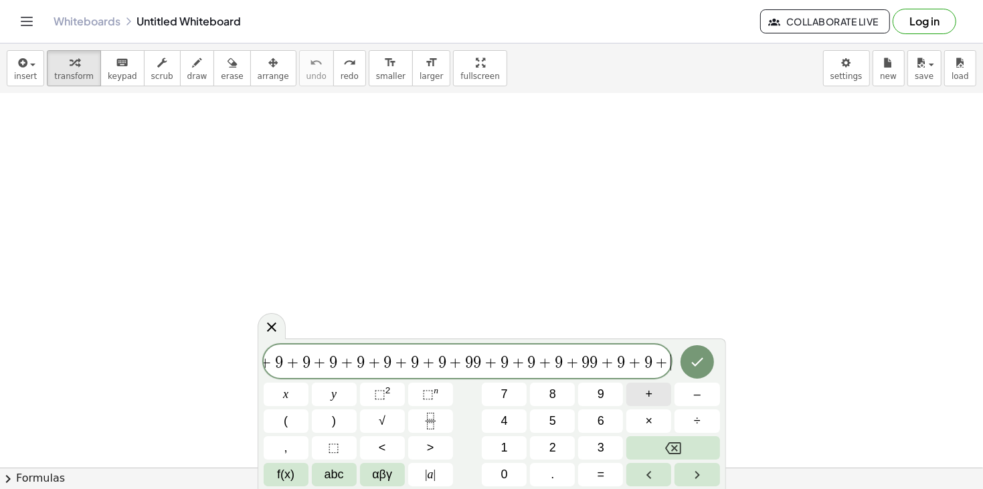
click at [639, 396] on button "+" at bounding box center [649, 394] width 45 height 23
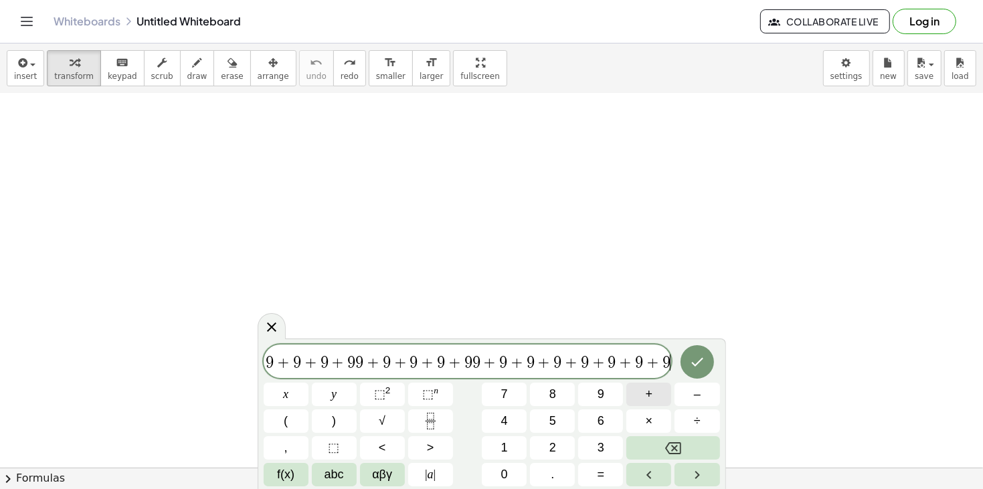
click at [639, 396] on button "+" at bounding box center [649, 394] width 45 height 23
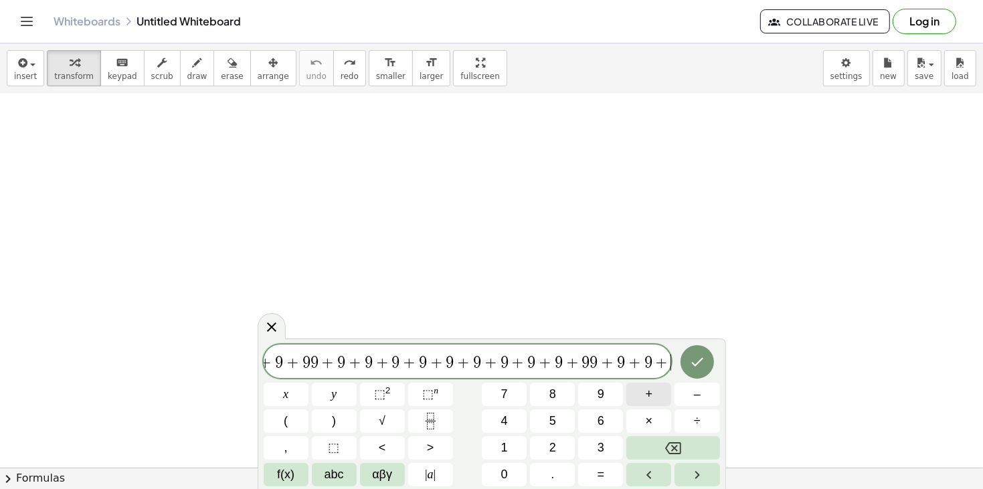
click at [639, 396] on button "+" at bounding box center [649, 394] width 45 height 23
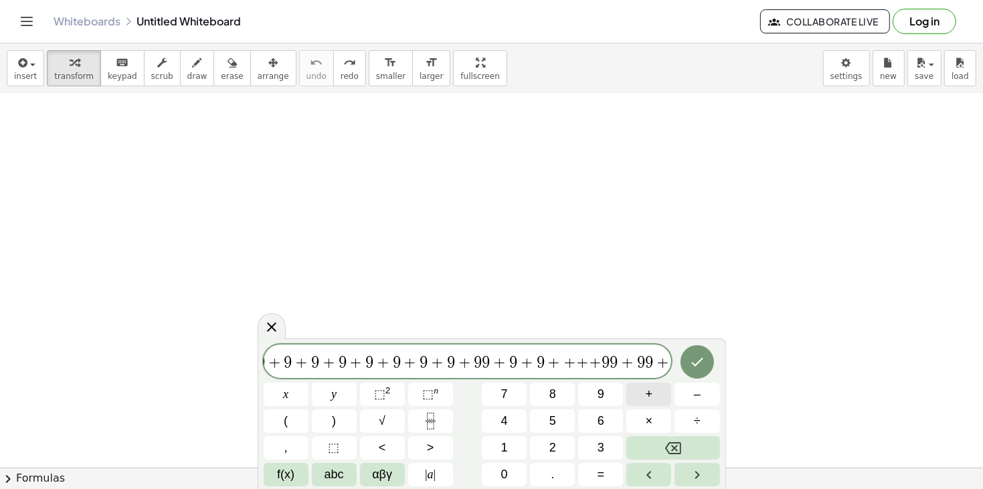
click at [639, 396] on button "+" at bounding box center [649, 394] width 45 height 23
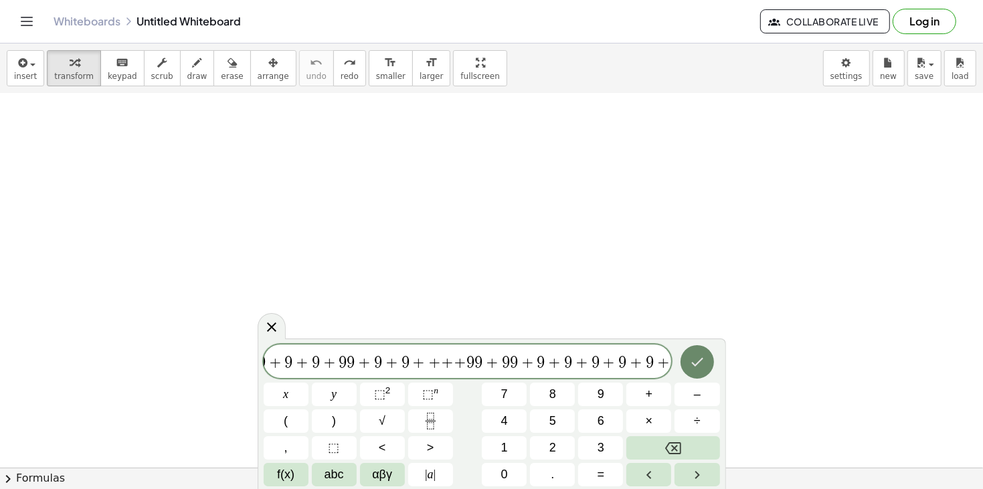
scroll to position [0, 548]
click at [704, 360] on icon "Done" at bounding box center [698, 362] width 16 height 16
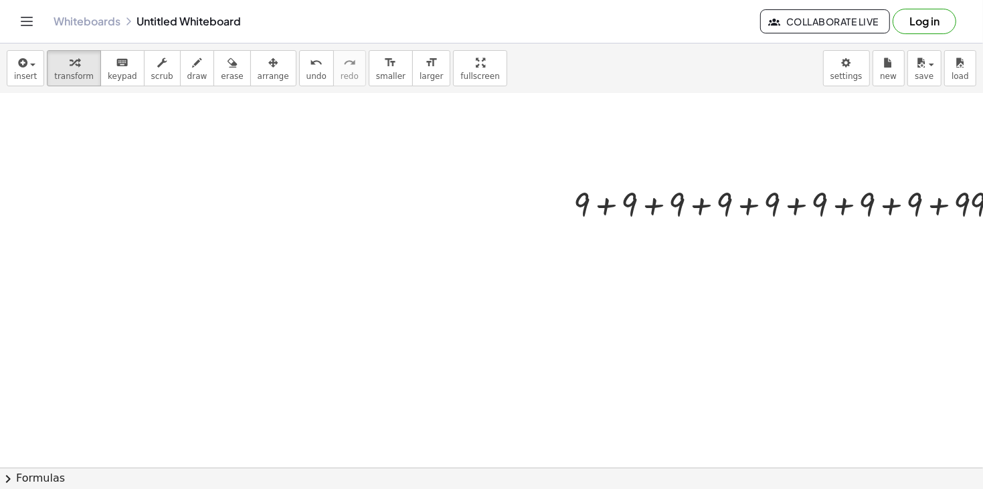
scroll to position [31, 291]
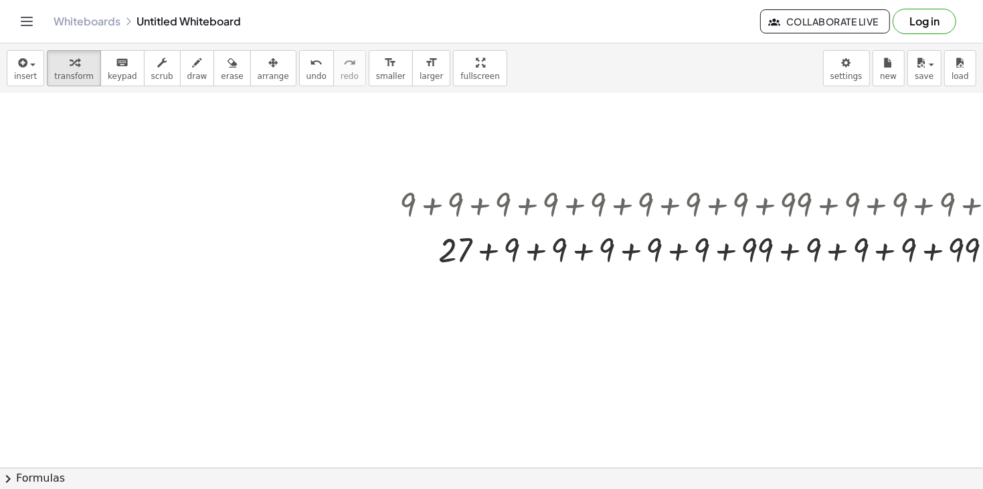
scroll to position [31, 470]
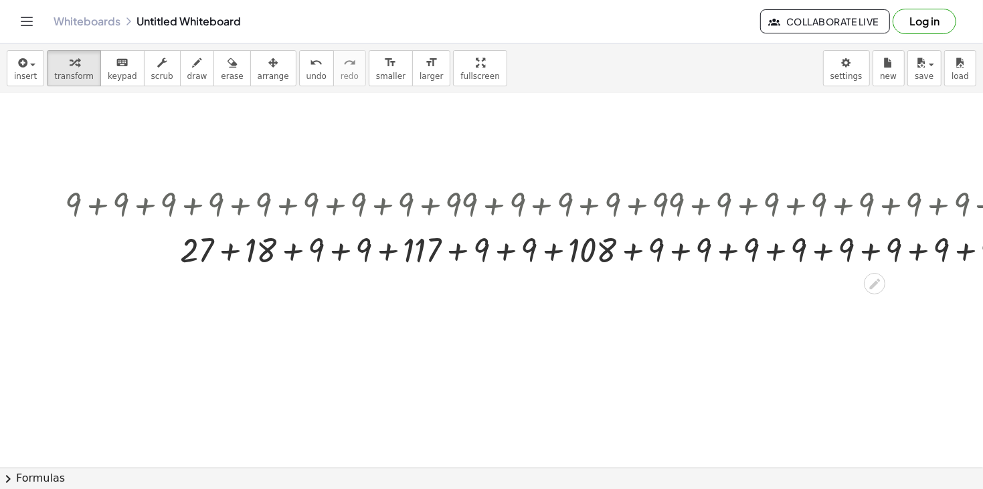
scroll to position [31, 786]
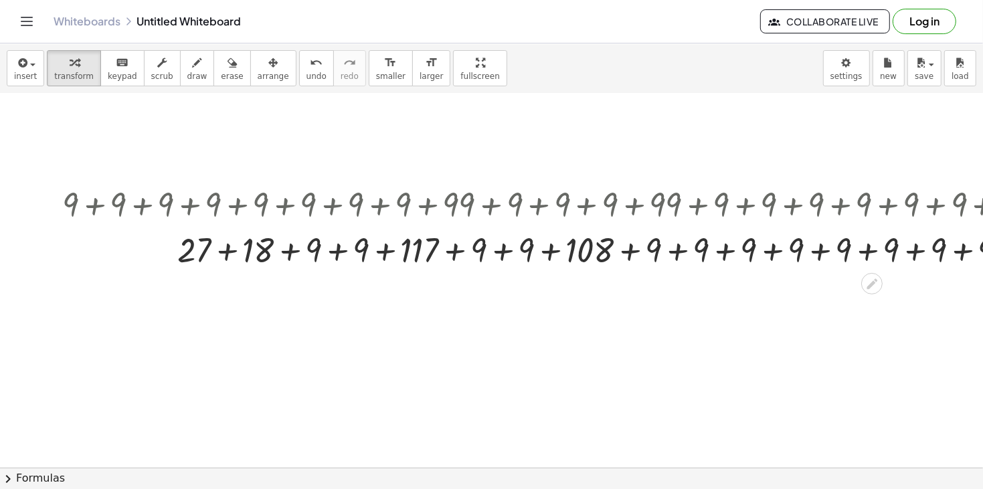
click at [821, 260] on div at bounding box center [884, 249] width 1657 height 46
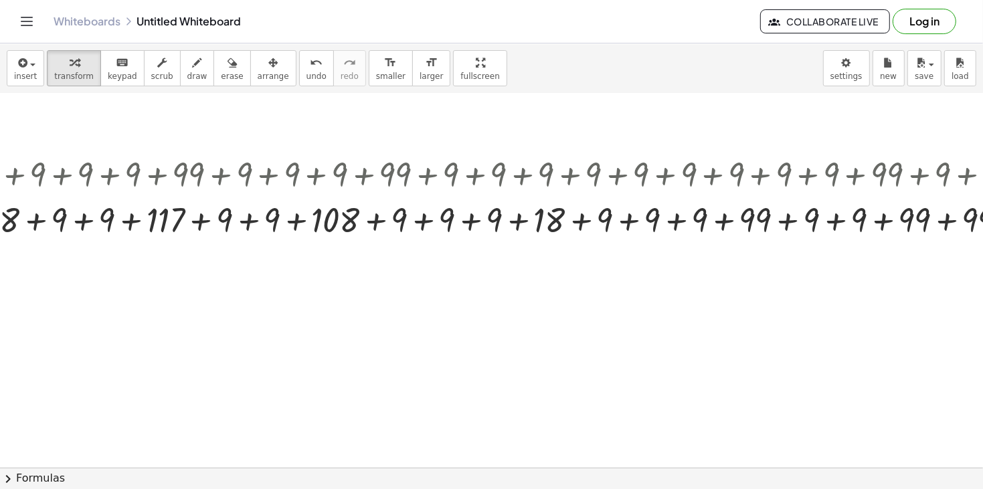
scroll to position [62, 1061]
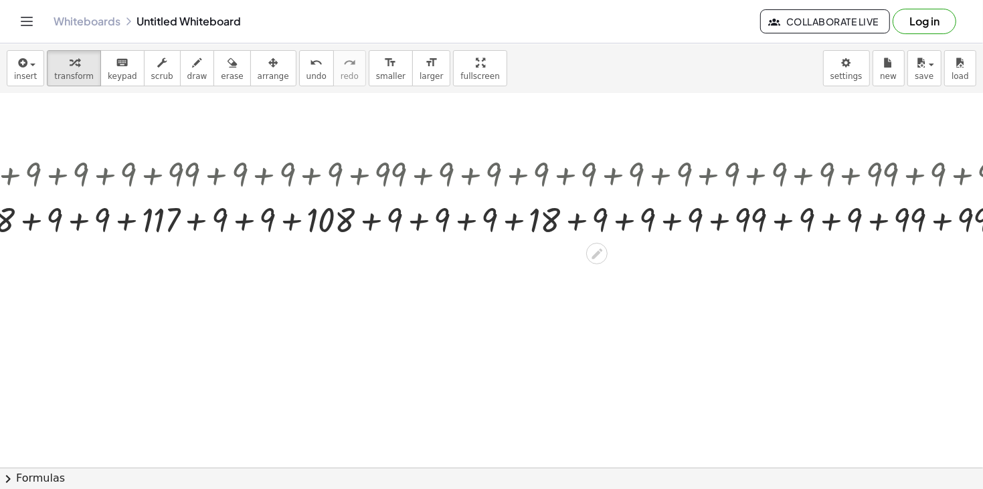
click at [781, 225] on div at bounding box center [608, 219] width 1657 height 46
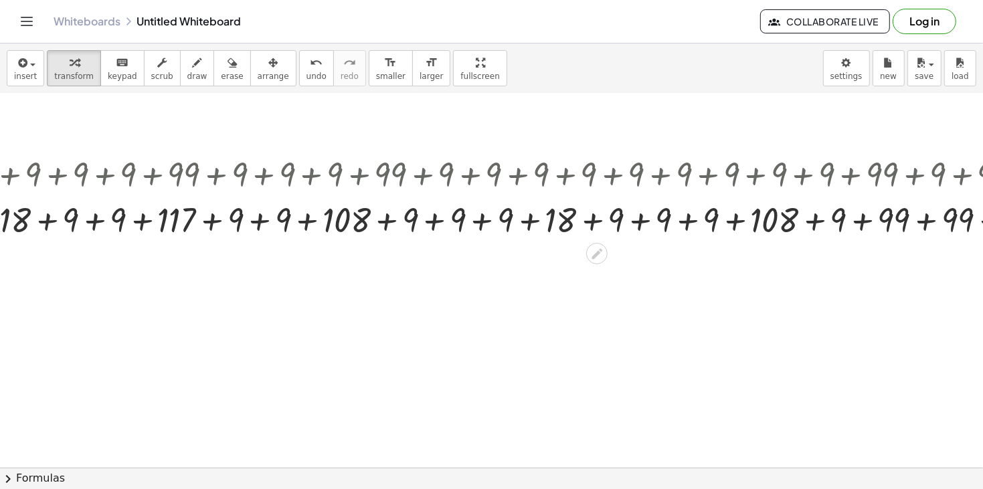
click at [718, 214] on div at bounding box center [608, 219] width 1657 height 46
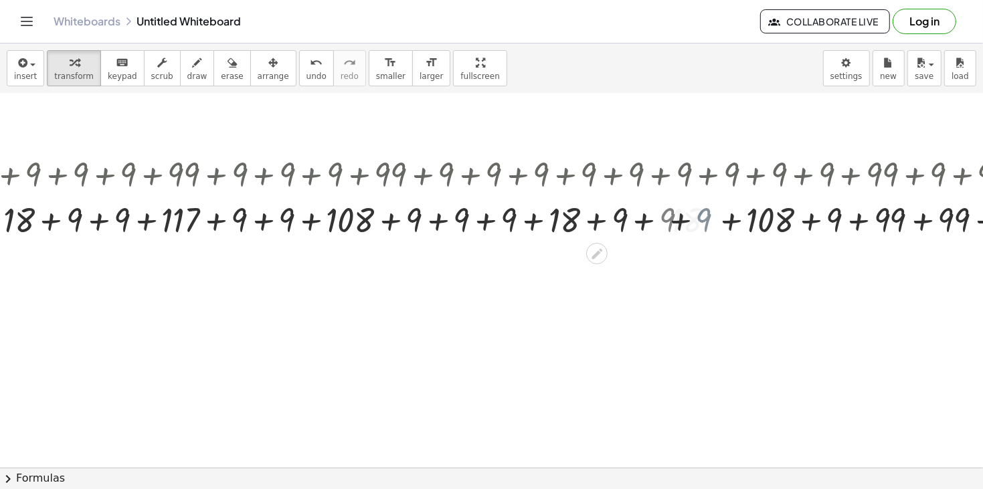
click at [718, 214] on div at bounding box center [608, 219] width 1657 height 46
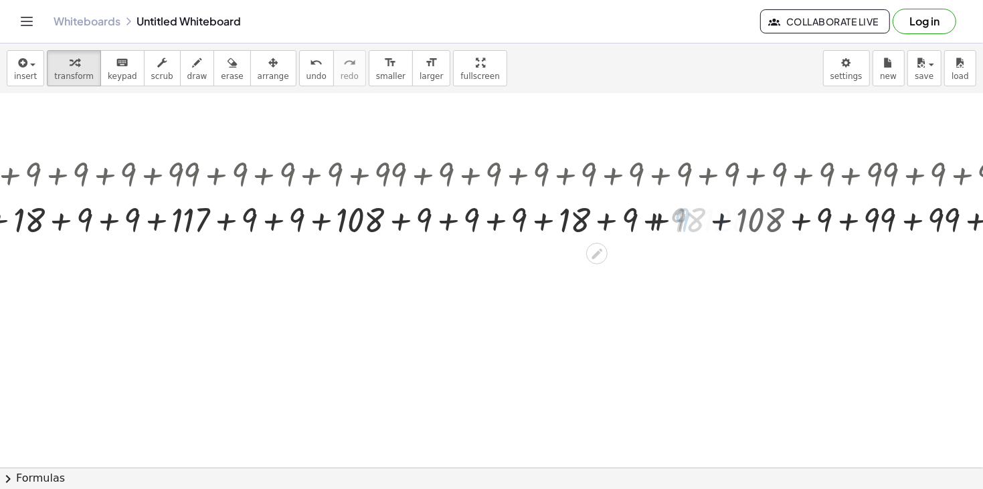
click at [718, 214] on div at bounding box center [608, 219] width 1657 height 46
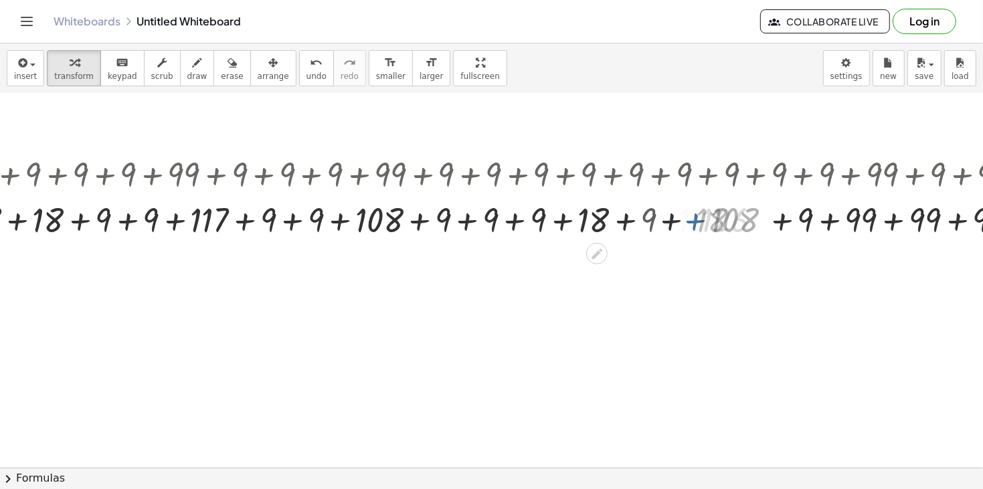
click at [718, 214] on div at bounding box center [608, 219] width 1657 height 46
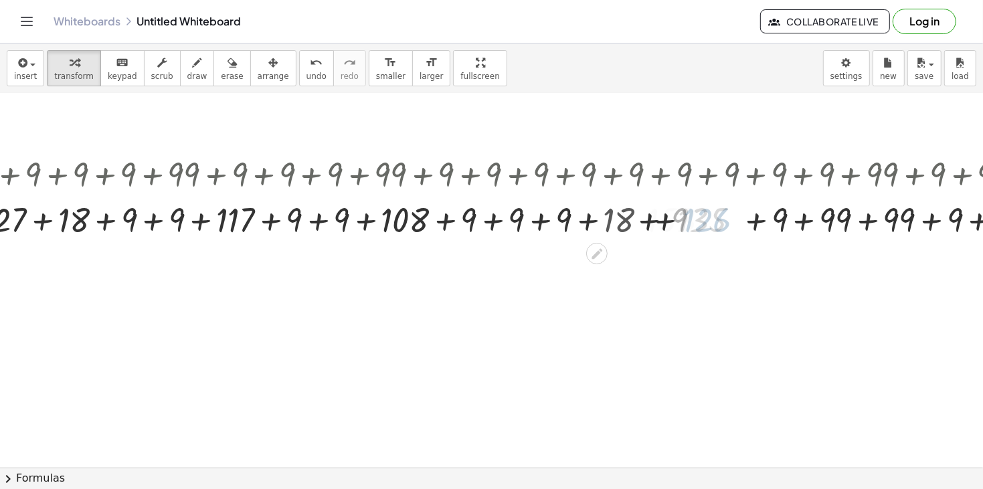
click at [718, 214] on div at bounding box center [608, 219] width 1657 height 46
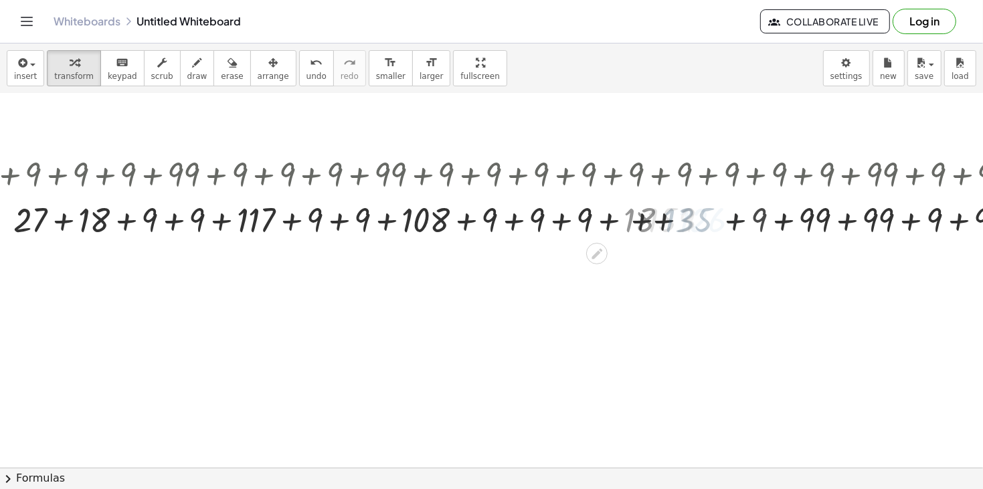
click at [718, 214] on div at bounding box center [608, 219] width 1657 height 46
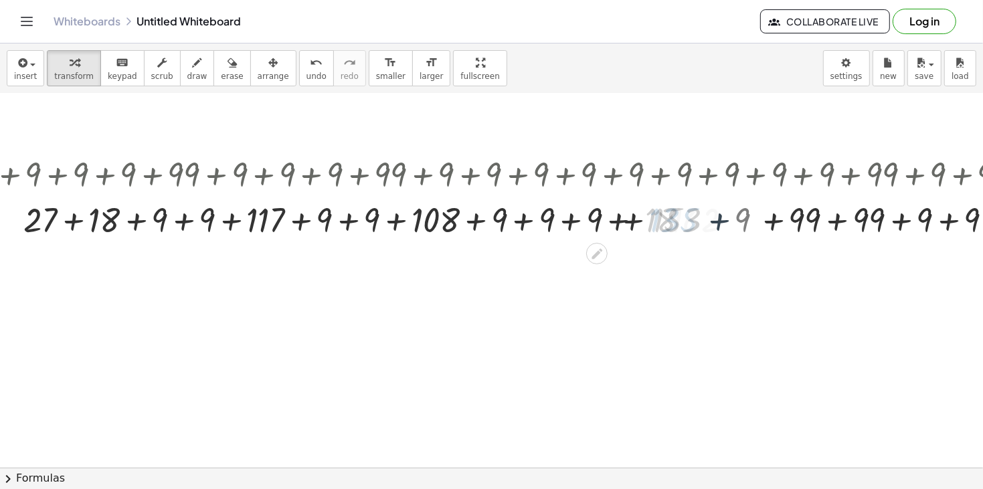
click at [718, 214] on div at bounding box center [608, 219] width 1657 height 46
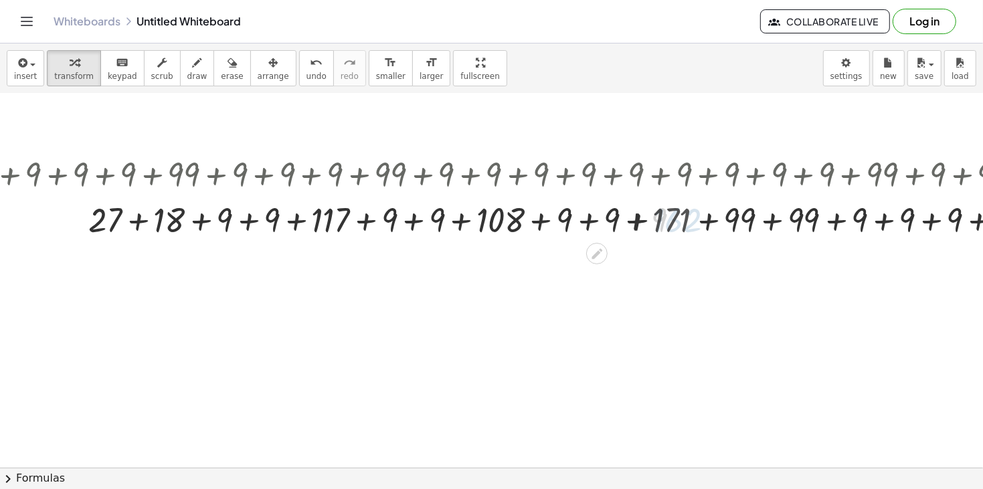
click at [718, 214] on div at bounding box center [608, 219] width 1657 height 46
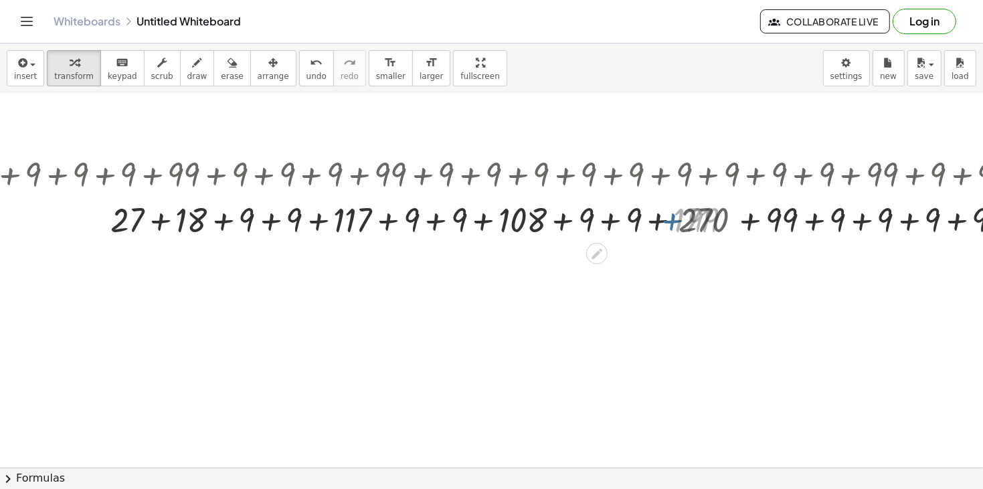
click at [718, 214] on div at bounding box center [608, 219] width 1657 height 46
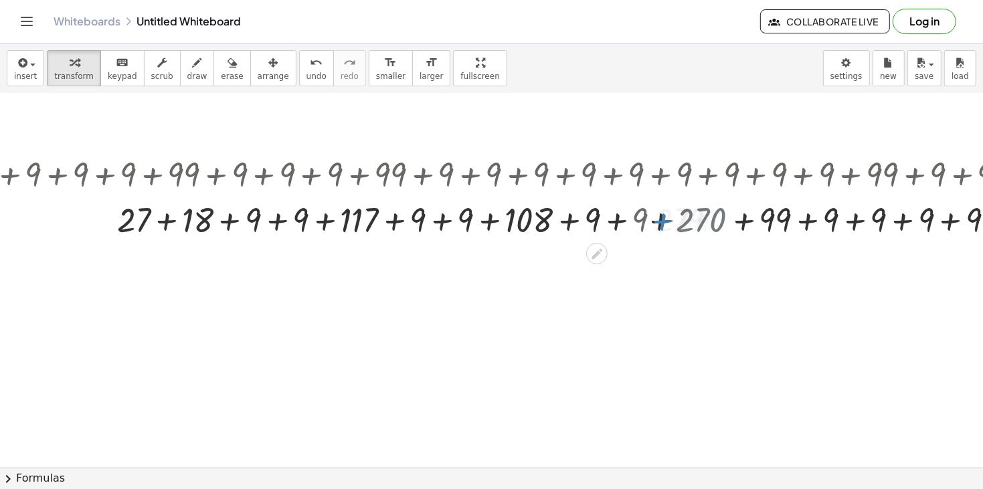
click at [718, 214] on div at bounding box center [608, 219] width 1657 height 46
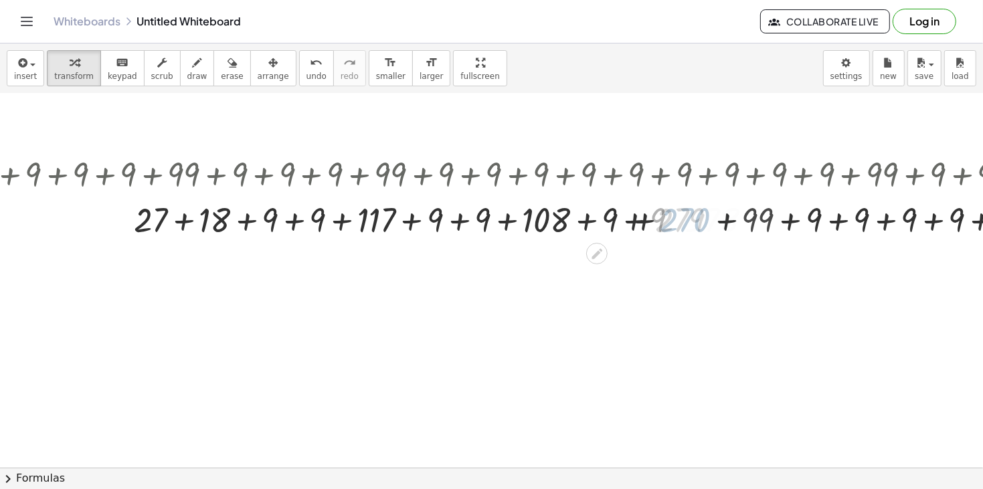
click at [718, 214] on div at bounding box center [608, 219] width 1657 height 46
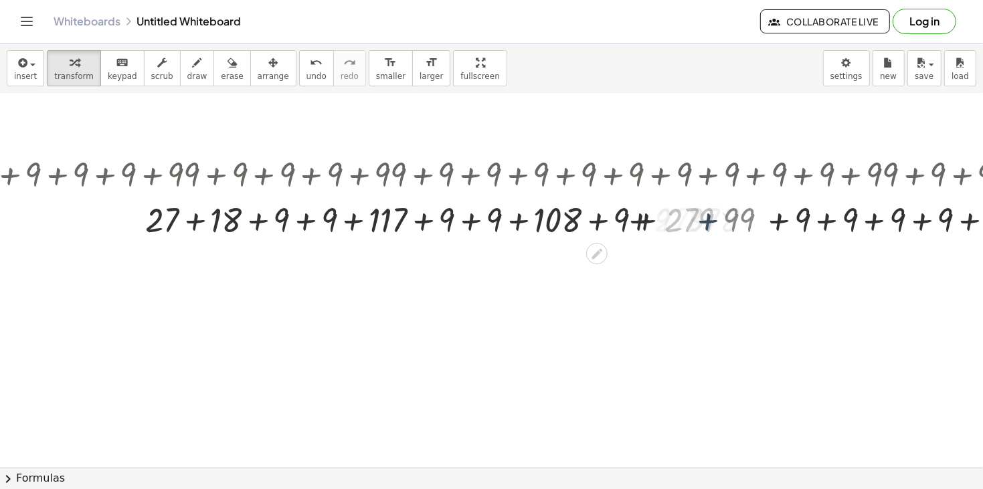
click at [718, 214] on div at bounding box center [608, 219] width 1657 height 46
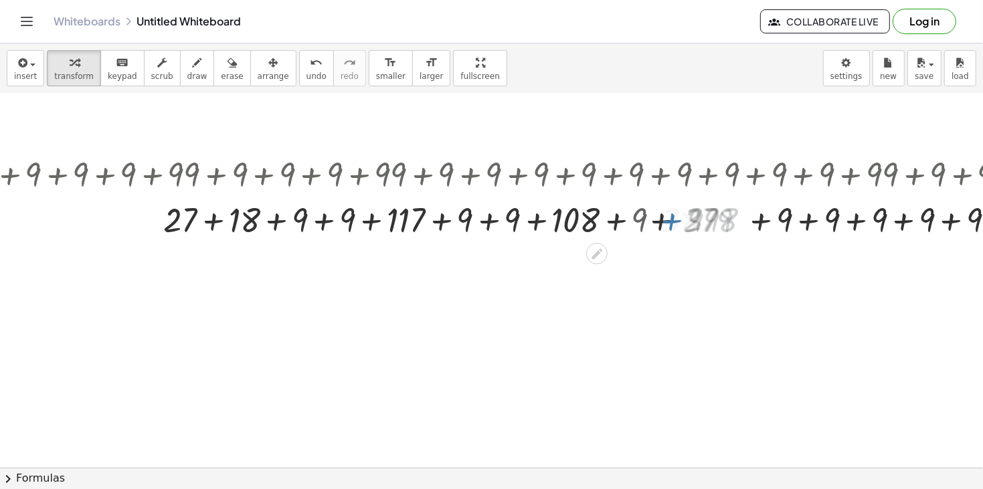
click at [718, 214] on div at bounding box center [608, 219] width 1657 height 46
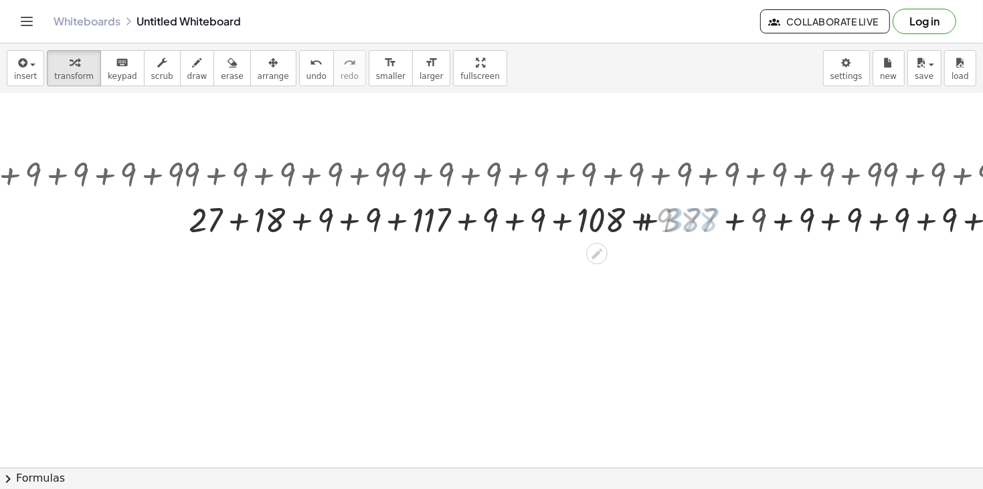
click at [718, 214] on div at bounding box center [608, 219] width 1657 height 46
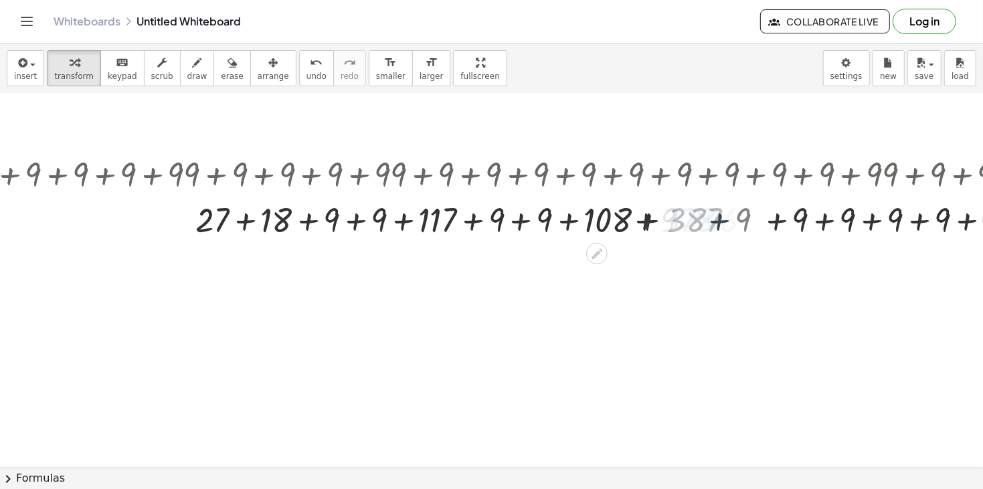
click at [718, 214] on div at bounding box center [608, 219] width 1657 height 46
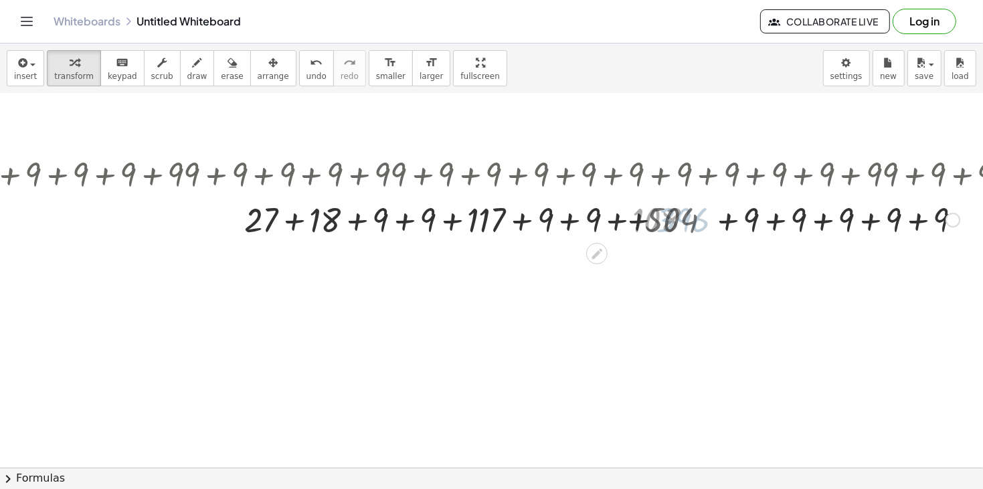
click at [718, 214] on div at bounding box center [608, 219] width 1657 height 46
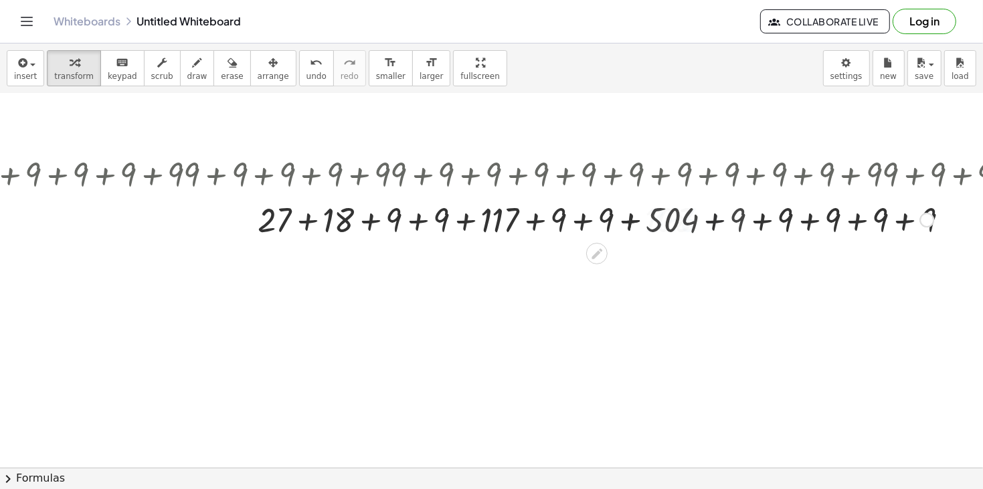
click at [718, 214] on div at bounding box center [608, 219] width 1657 height 46
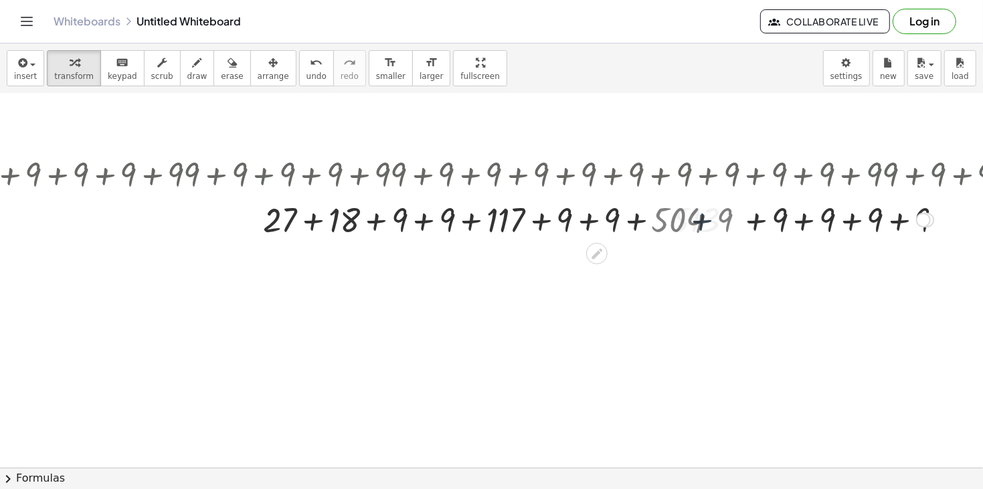
click at [718, 214] on div at bounding box center [608, 219] width 1657 height 46
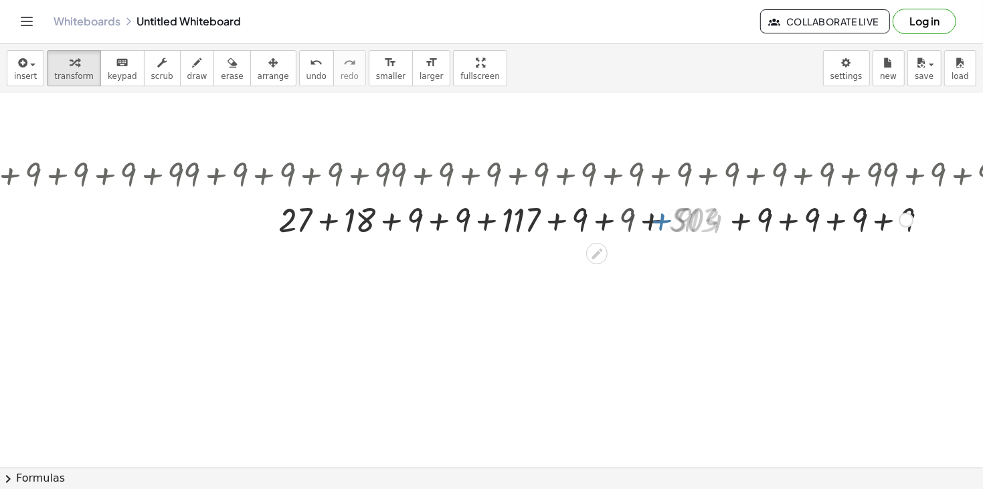
click at [718, 214] on div at bounding box center [608, 219] width 1657 height 46
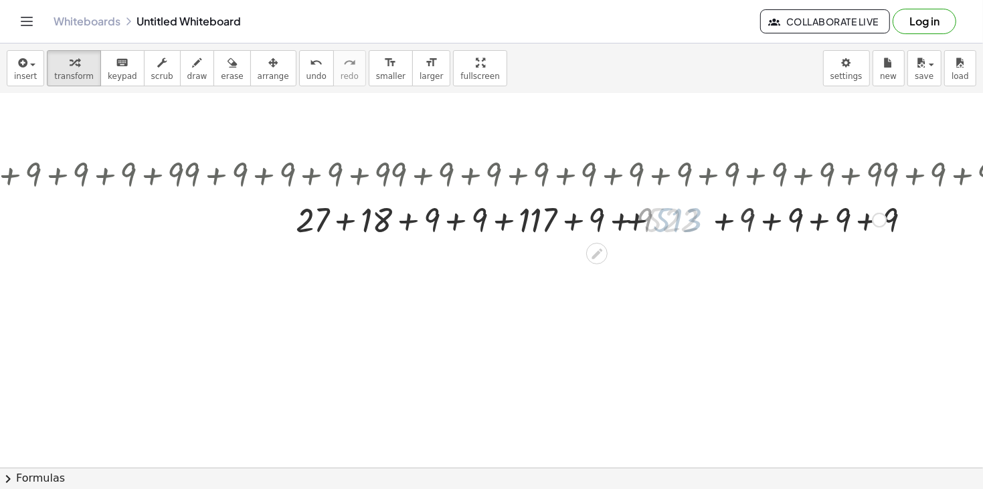
click at [718, 214] on div at bounding box center [608, 219] width 1657 height 46
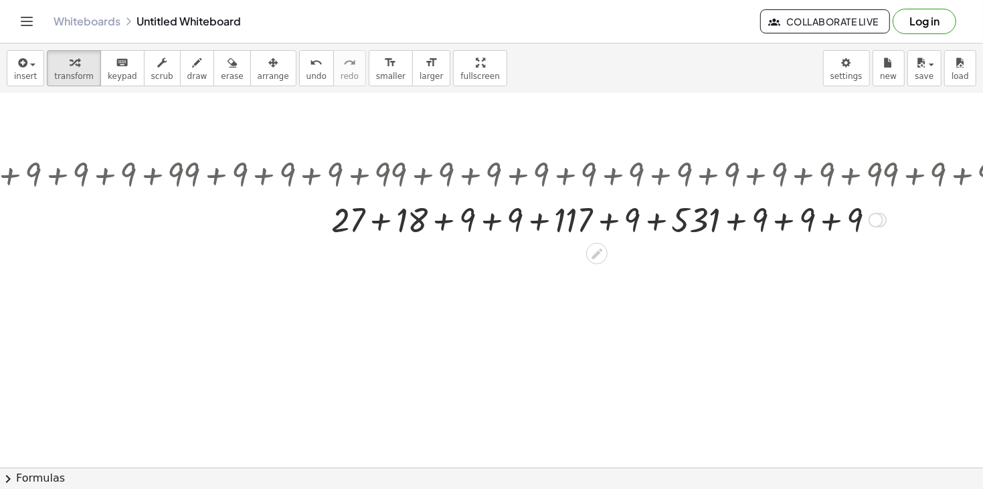
click at [640, 212] on div at bounding box center [608, 219] width 1657 height 46
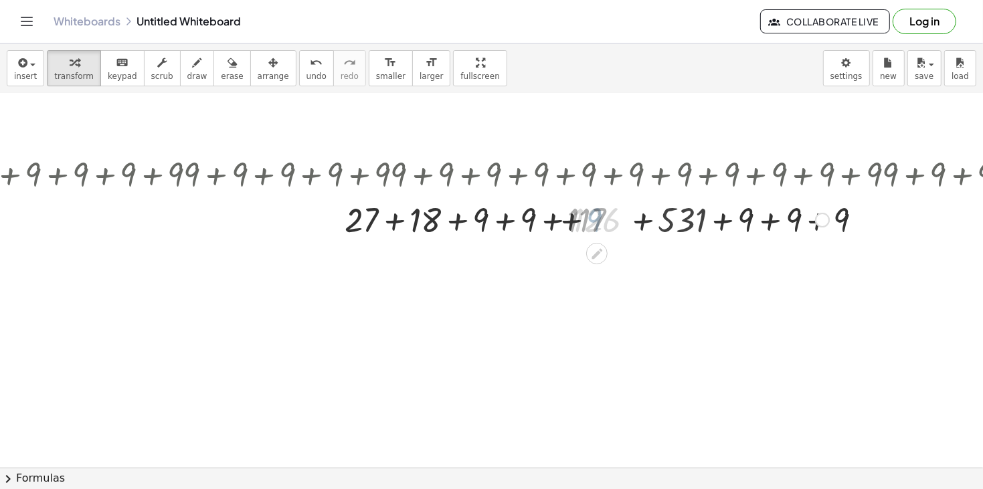
click at [640, 212] on div at bounding box center [608, 219] width 1657 height 46
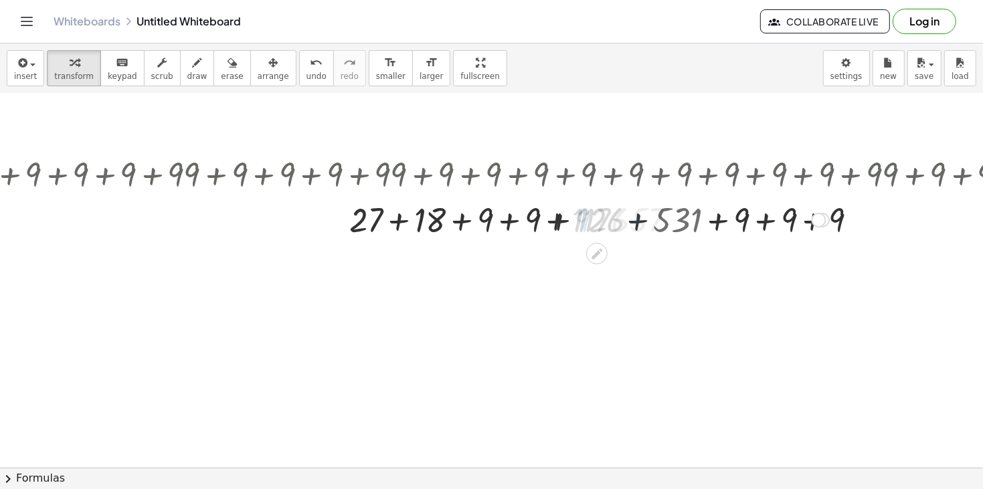
click at [640, 212] on div at bounding box center [608, 219] width 1657 height 46
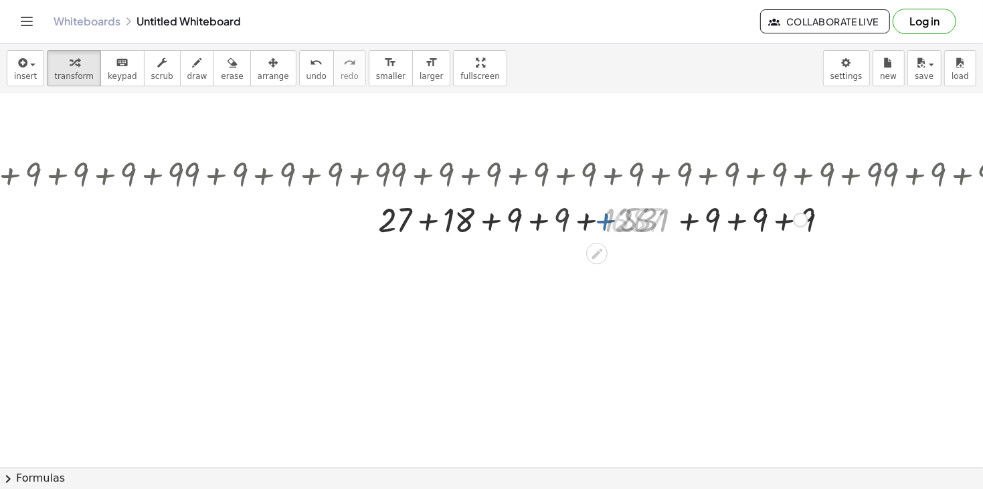
click at [640, 212] on div at bounding box center [608, 219] width 1657 height 46
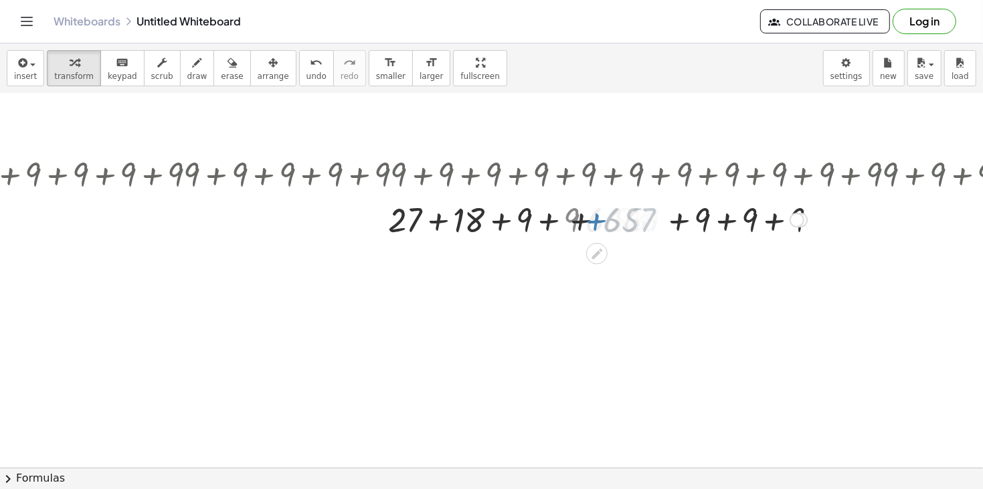
click at [640, 212] on div at bounding box center [608, 219] width 1657 height 46
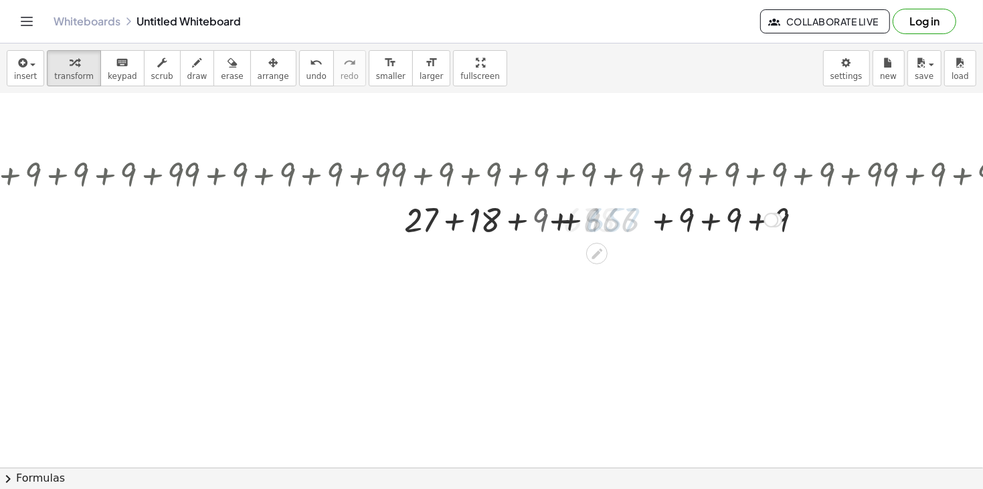
click at [640, 212] on div at bounding box center [608, 219] width 1657 height 46
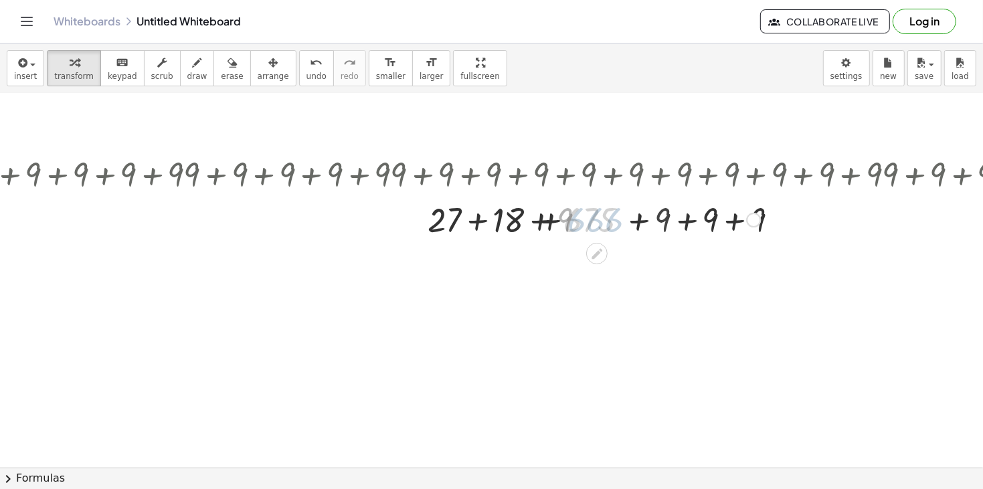
click at [640, 212] on div at bounding box center [608, 219] width 1657 height 46
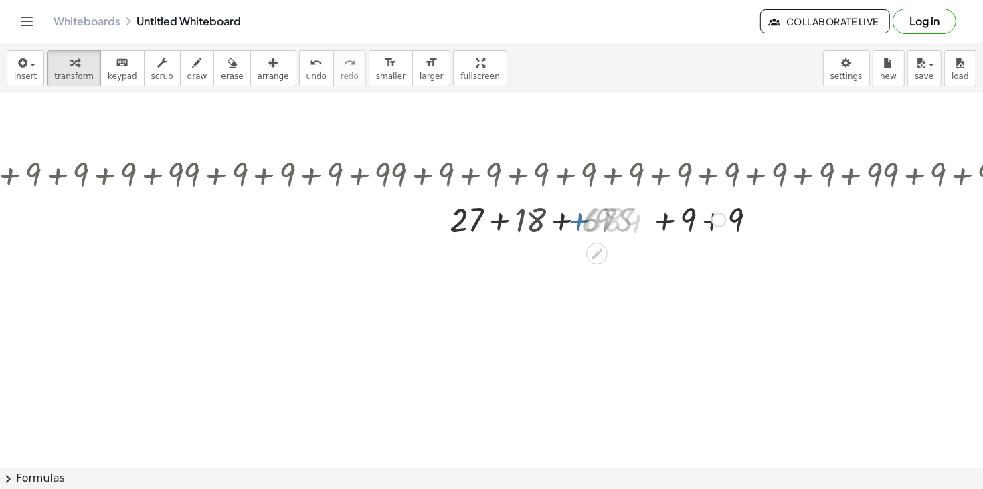
click at [640, 212] on div at bounding box center [608, 219] width 1657 height 46
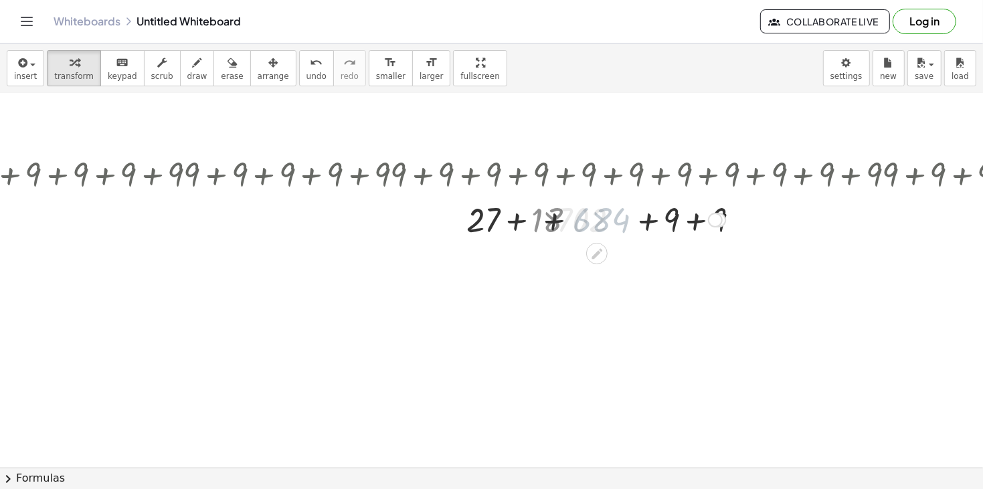
click at [640, 212] on div at bounding box center [608, 219] width 1657 height 46
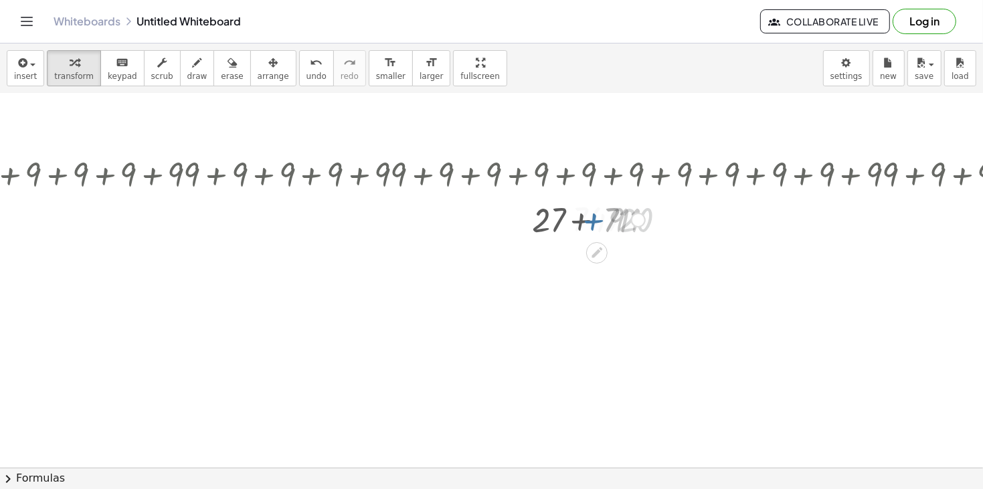
click at [640, 212] on div at bounding box center [608, 219] width 1657 height 44
click at [633, 218] on div at bounding box center [635, 220] width 15 height 15
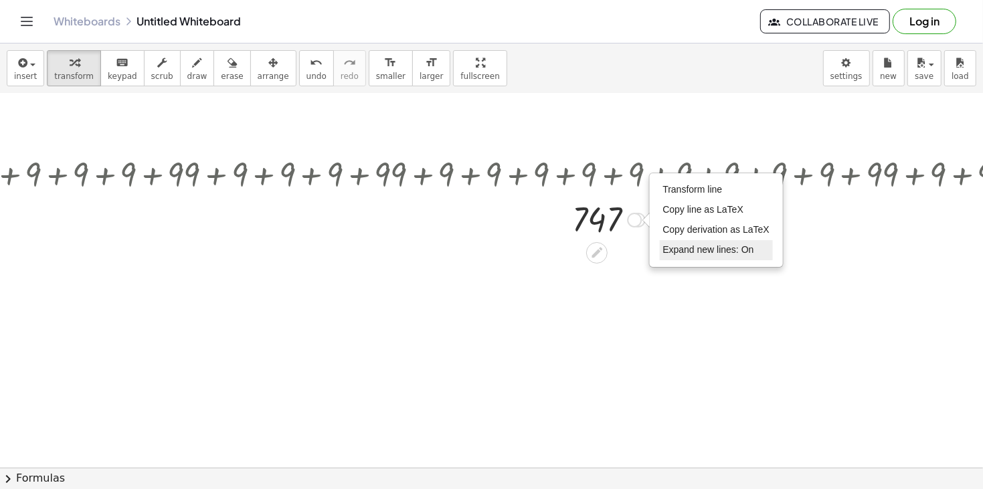
click at [683, 250] on span "Expand new lines: On" at bounding box center [708, 249] width 91 height 11
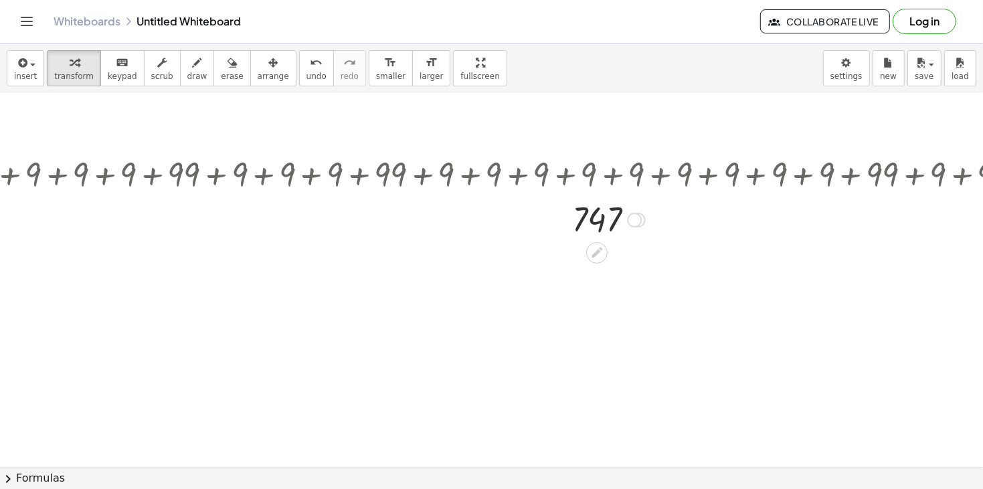
click at [636, 220] on div "Transform line Copy line as LaTeX Copy derivation as LaTeX Expand new lines: On" at bounding box center [635, 220] width 15 height 15
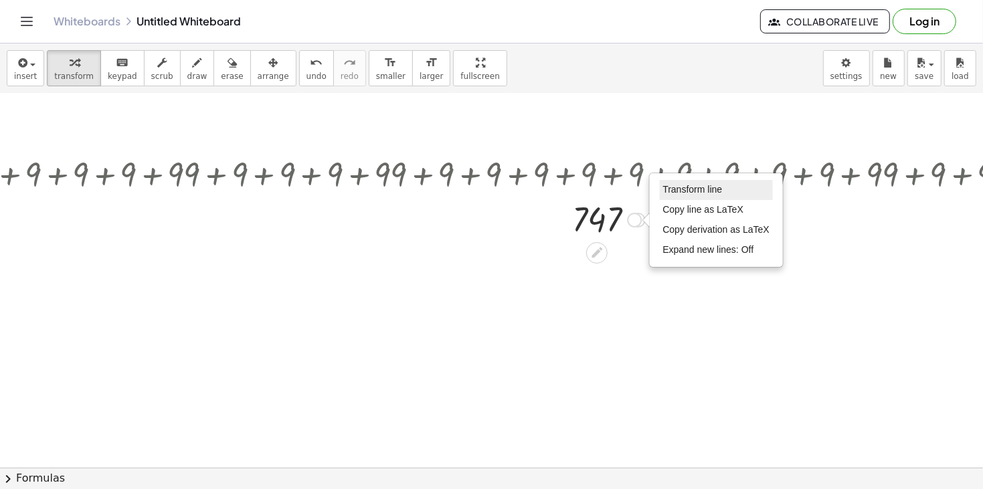
click at [712, 195] on li "Transform line" at bounding box center [717, 190] width 114 height 20
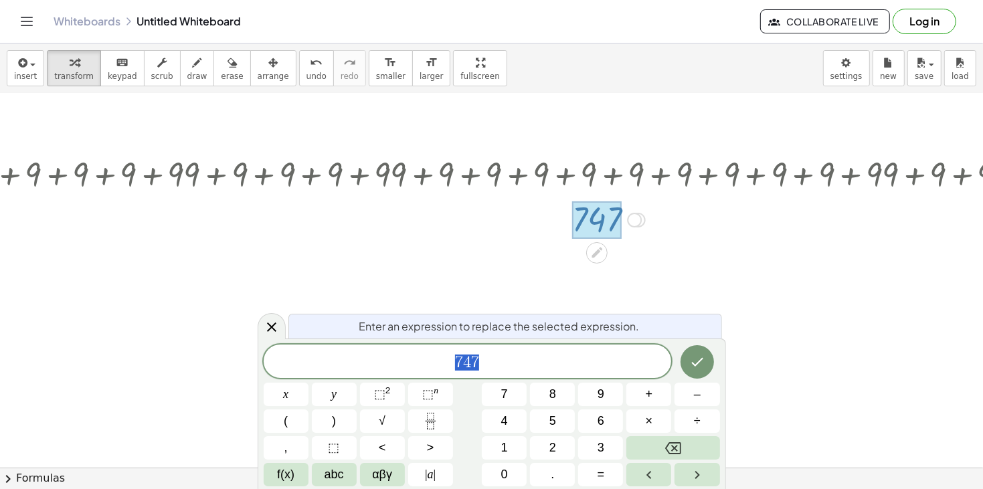
scroll to position [0, 0]
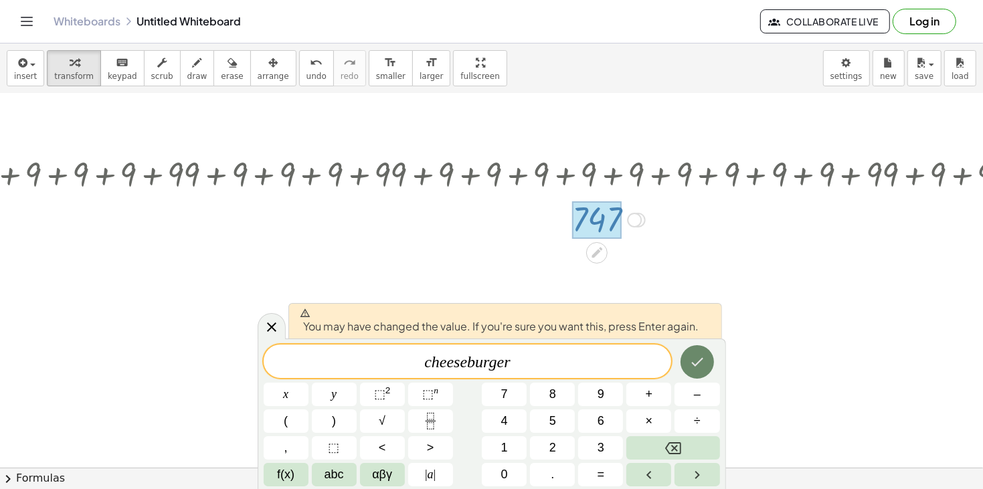
click at [704, 363] on icon "Done" at bounding box center [698, 362] width 16 height 16
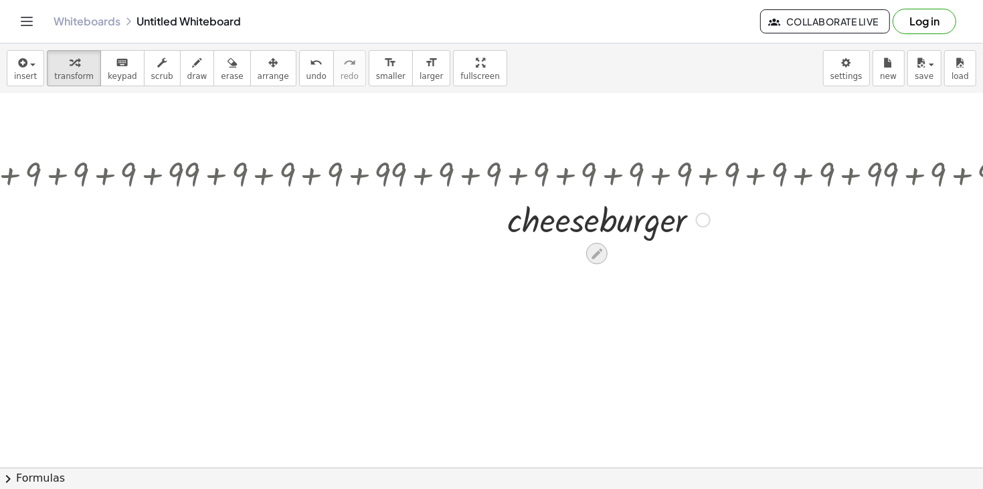
click at [596, 258] on icon at bounding box center [597, 254] width 14 height 14
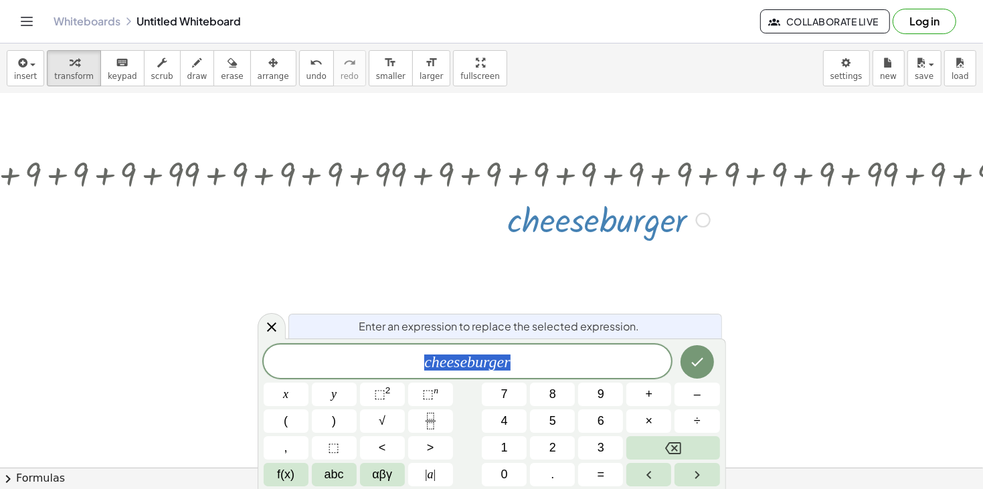
click at [598, 370] on span "c h e e s e b u r g e r" at bounding box center [468, 362] width 408 height 19
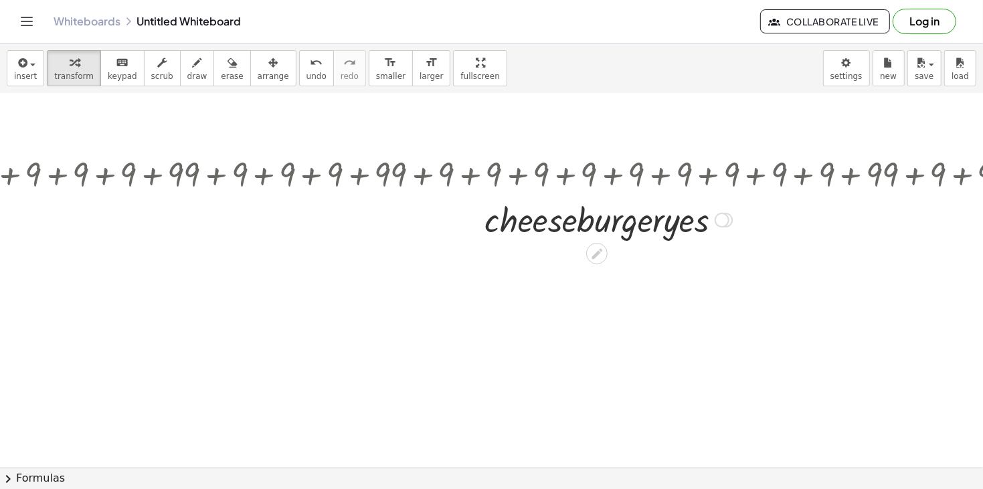
click at [722, 220] on div "Transform line Copy line as LaTeX Copy derivation as LaTeX Expand new lines: Off" at bounding box center [722, 220] width 15 height 15
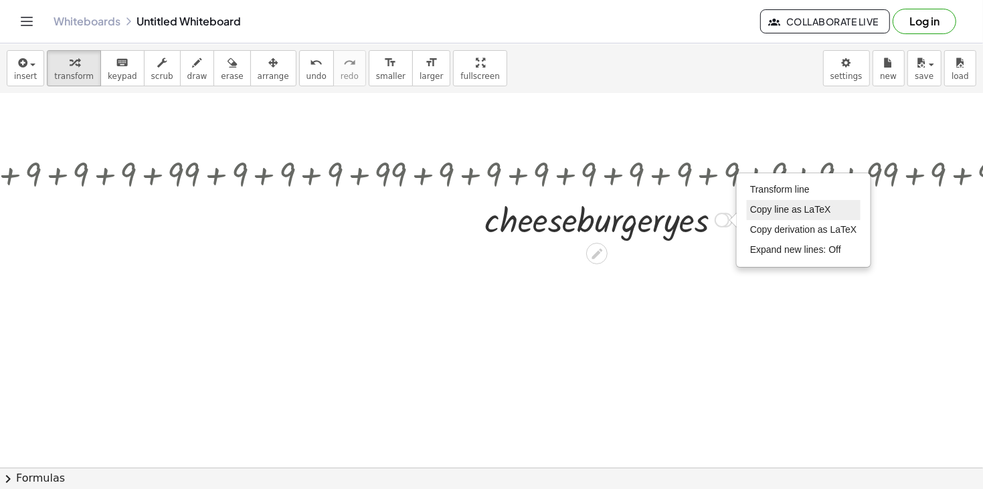
click at [747, 215] on li "Copy line as LaTeX" at bounding box center [804, 210] width 114 height 20
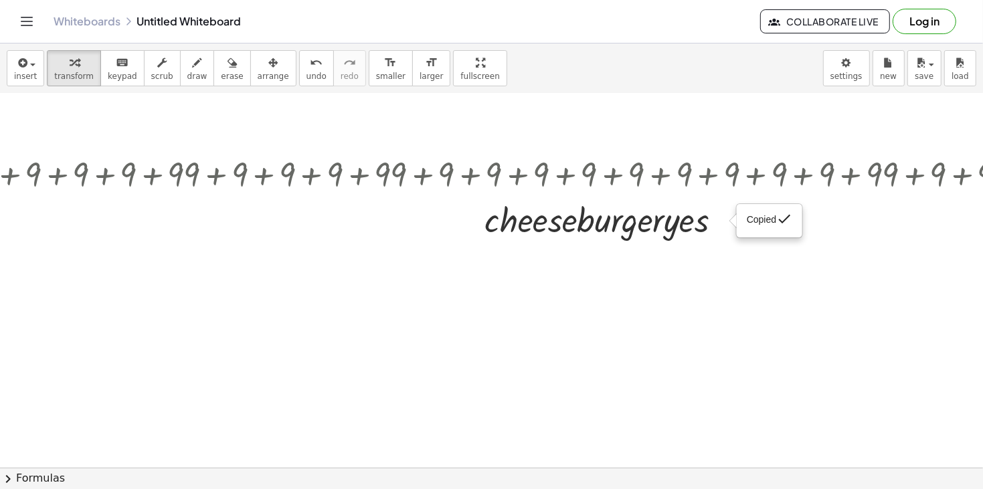
click at [465, 354] on div at bounding box center [191, 450] width 2505 height 836
click at [360, 328] on div at bounding box center [191, 450] width 2505 height 836
